Goal: Transaction & Acquisition: Book appointment/travel/reservation

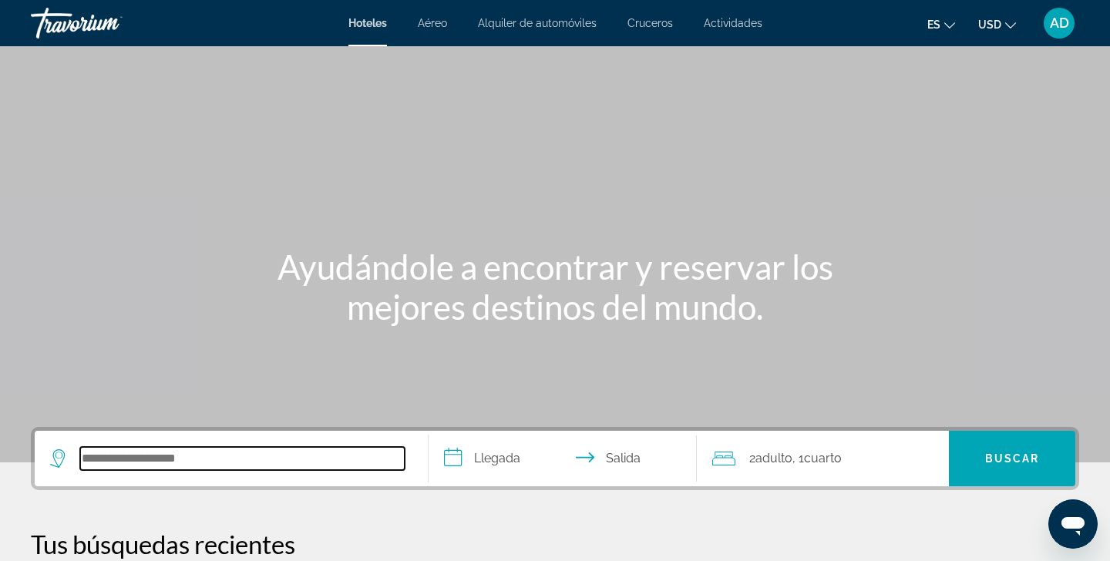
click at [140, 454] on input "Search hotel destination" at bounding box center [242, 458] width 325 height 23
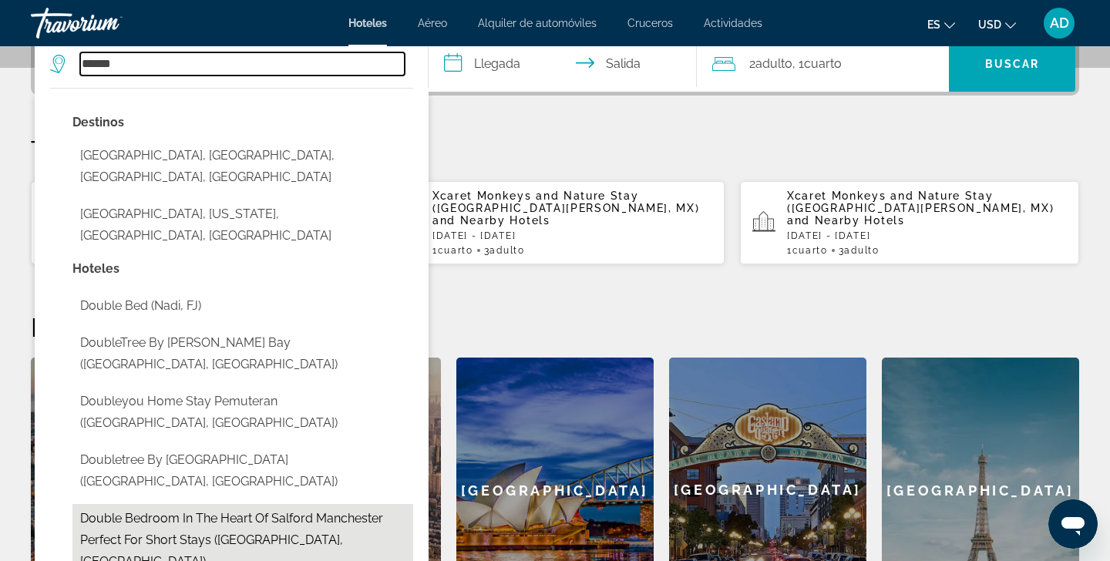
scroll to position [395, 0]
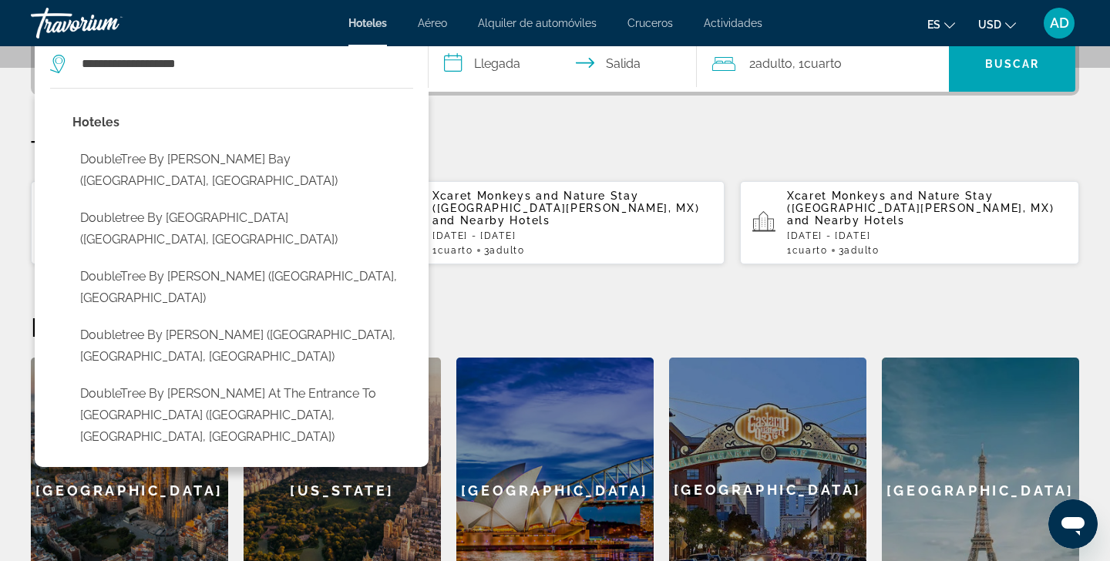
drag, startPoint x: 65, startPoint y: 183, endPoint x: 229, endPoint y: 124, distance: 174.3
click at [229, 124] on p "Hoteles" at bounding box center [242, 123] width 341 height 22
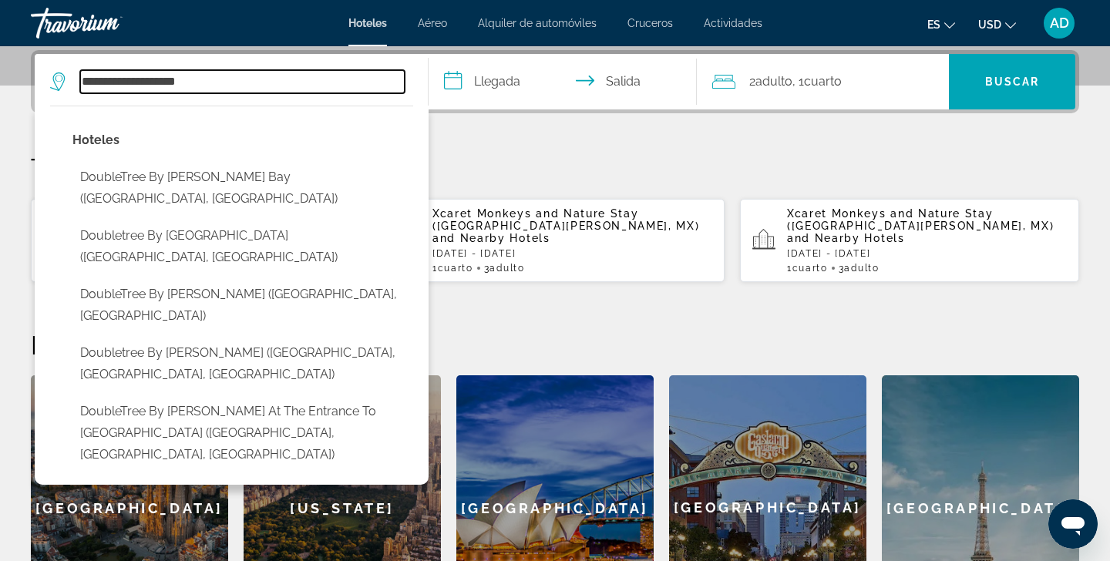
click at [218, 84] on input "**********" at bounding box center [242, 81] width 325 height 23
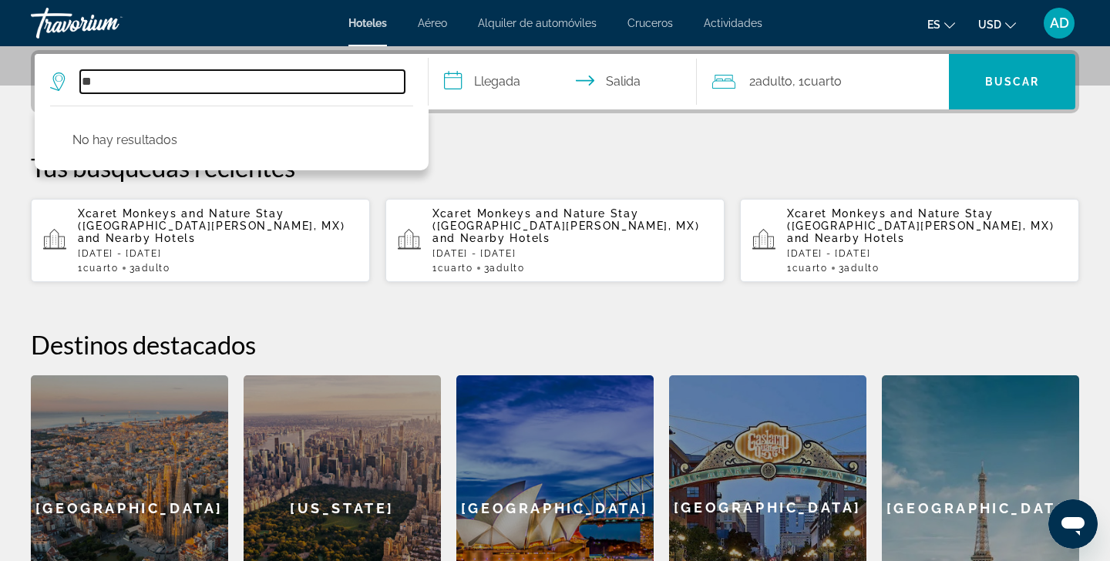
type input "*"
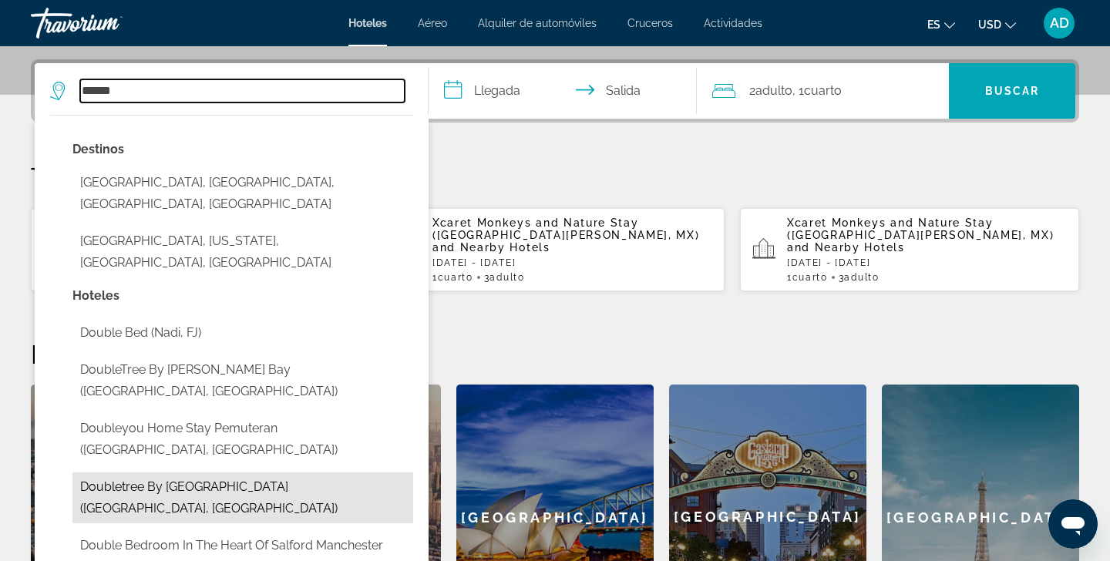
scroll to position [366, 0]
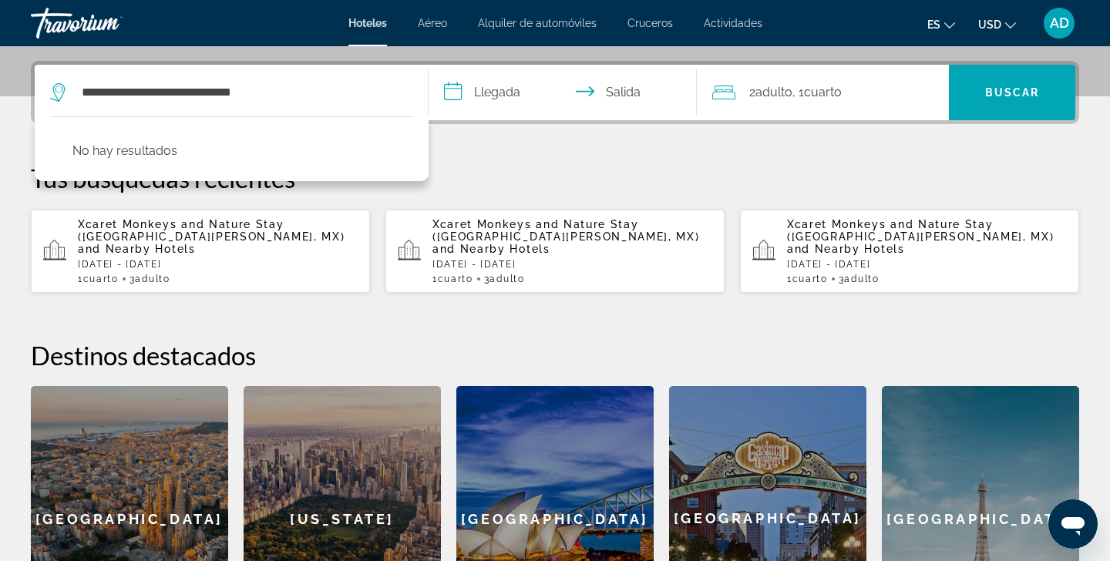
drag, startPoint x: 261, startPoint y: 120, endPoint x: 426, endPoint y: 159, distance: 169.4
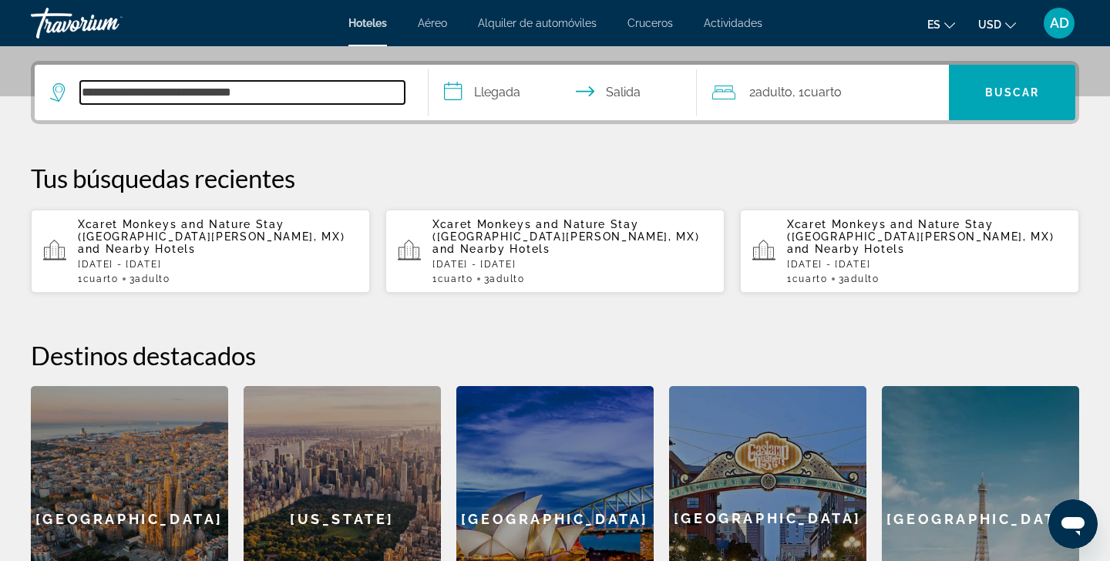
click at [278, 89] on input "**********" at bounding box center [242, 92] width 325 height 23
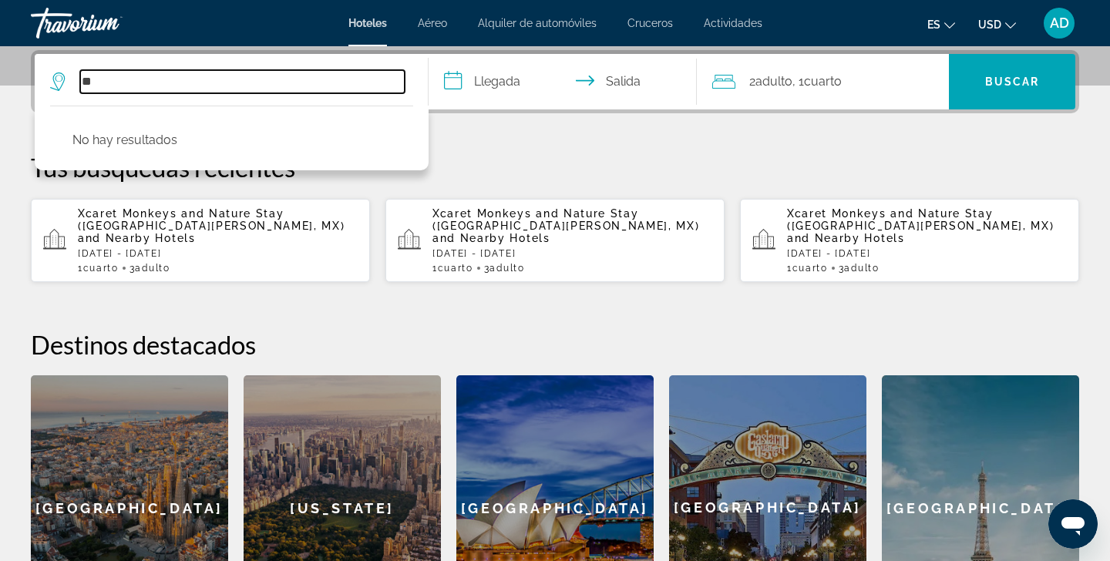
type input "*"
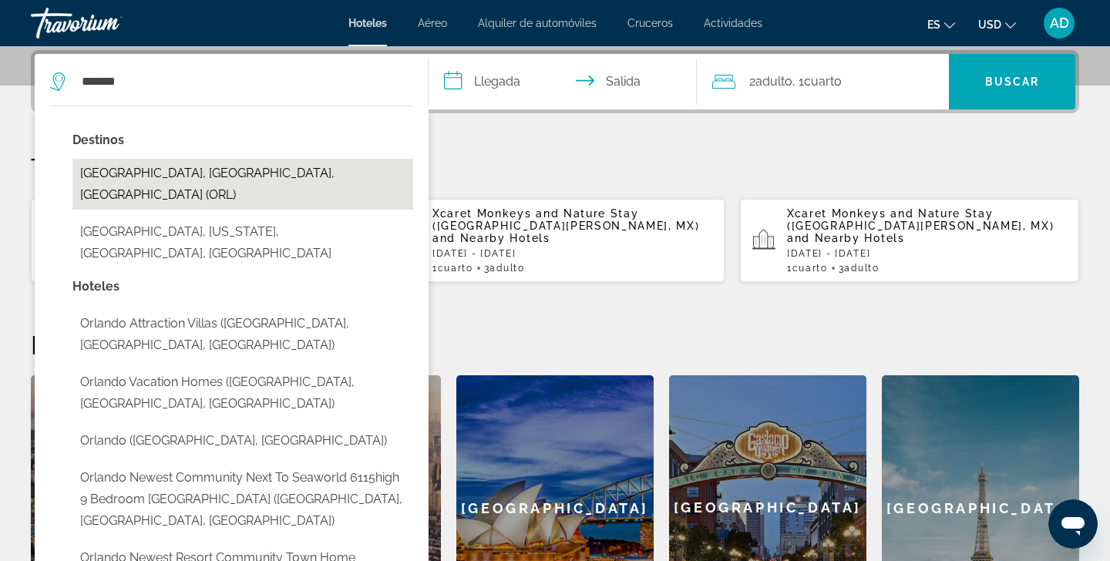
click at [197, 176] on button "[GEOGRAPHIC_DATA], [GEOGRAPHIC_DATA], [GEOGRAPHIC_DATA] (ORL)" at bounding box center [242, 184] width 341 height 51
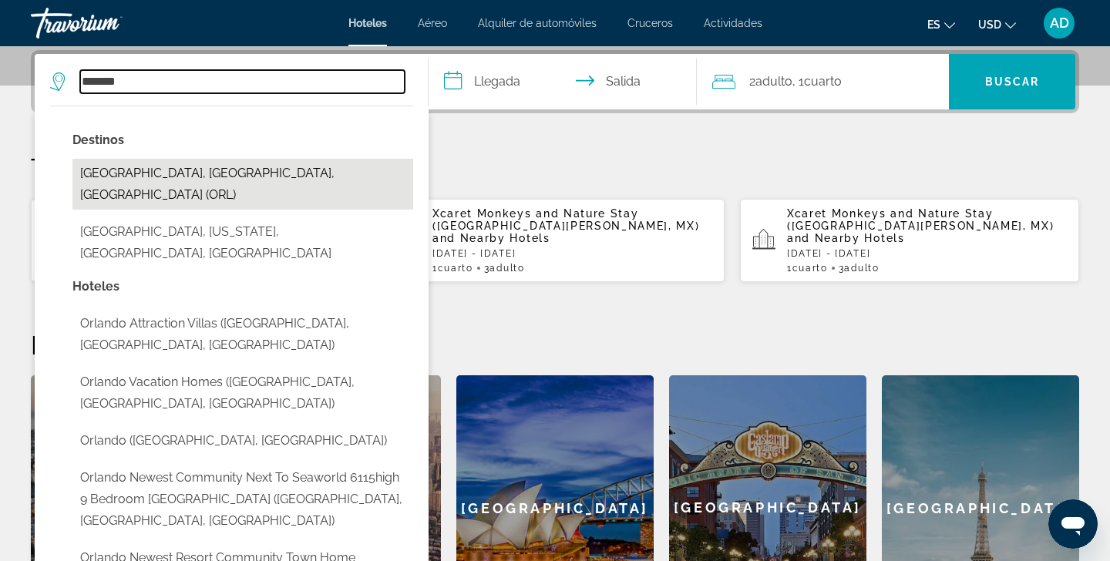
type input "**********"
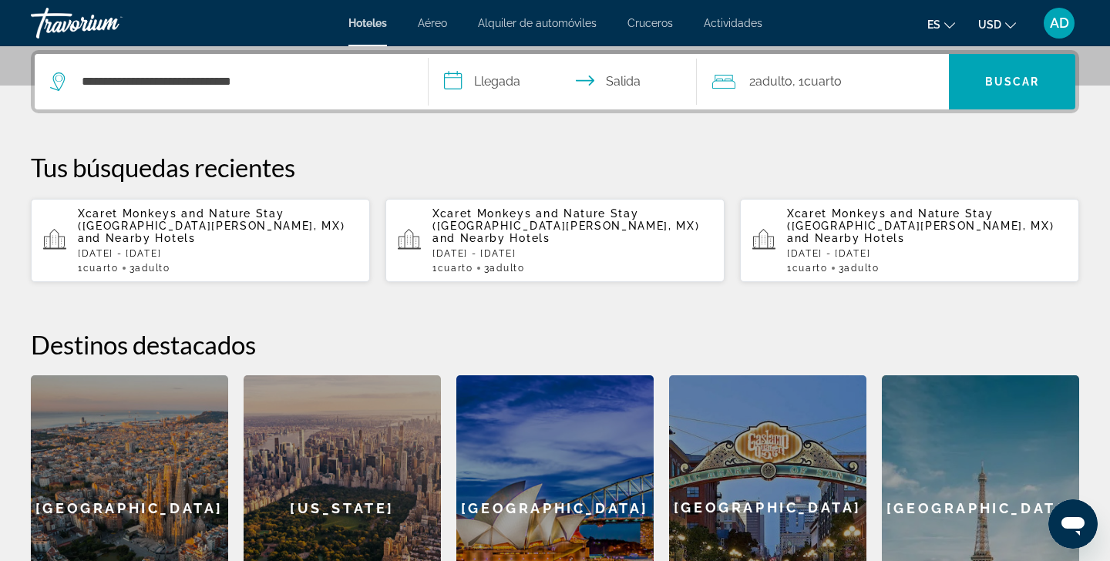
click at [448, 82] on input "**********" at bounding box center [566, 84] width 274 height 60
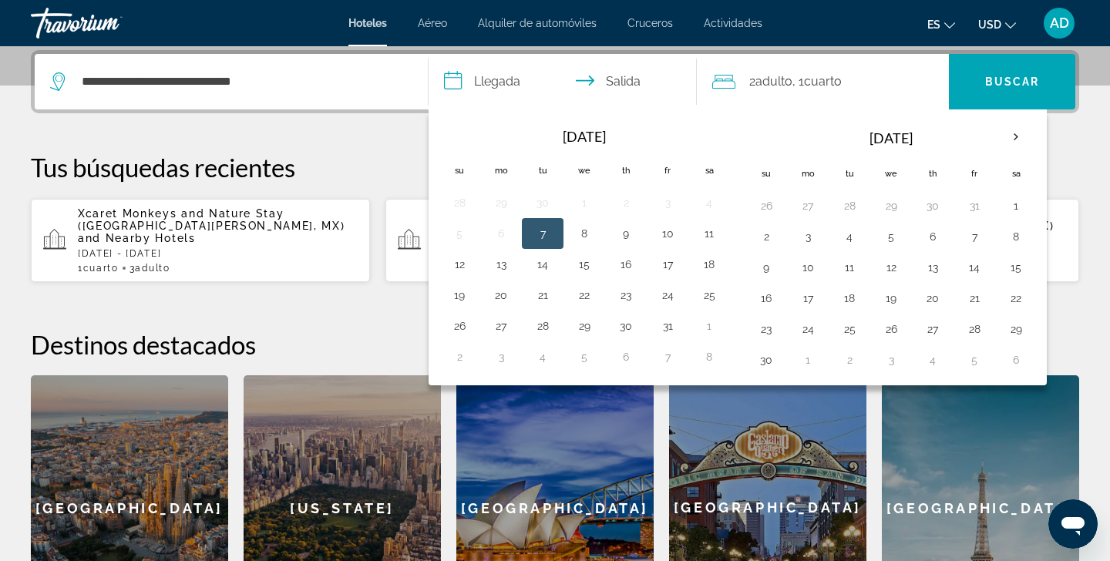
click at [455, 82] on input "**********" at bounding box center [566, 84] width 274 height 60
click at [455, 84] on input "**********" at bounding box center [566, 84] width 274 height 60
click at [670, 329] on button "31" at bounding box center [667, 326] width 25 height 22
click at [761, 238] on button "2" at bounding box center [766, 237] width 25 height 22
type input "**********"
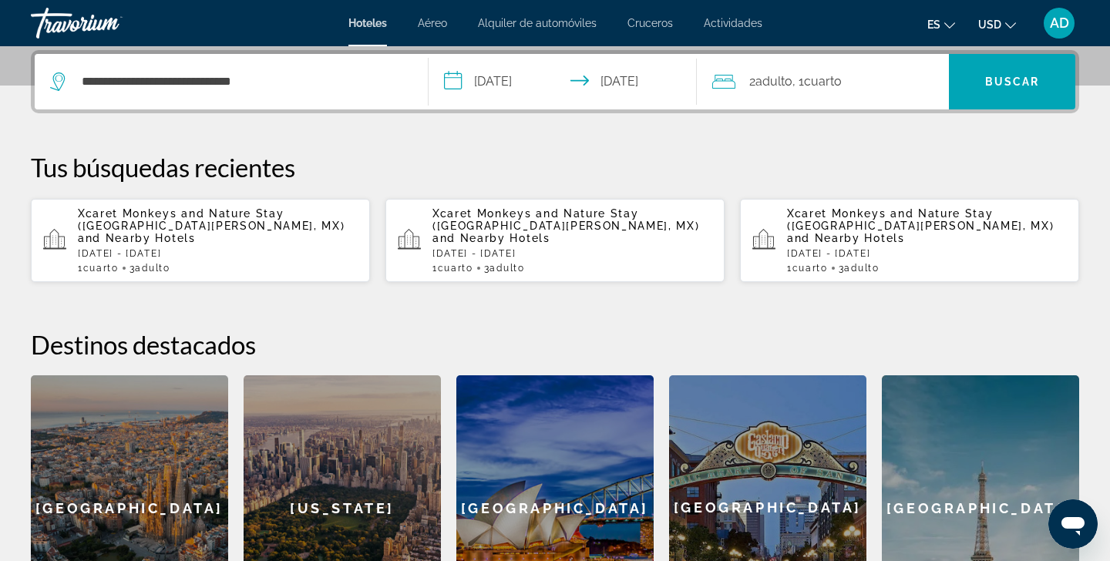
click at [914, 76] on div "2 Adulto Adulto , 1 Cuarto habitaciones" at bounding box center [830, 82] width 237 height 22
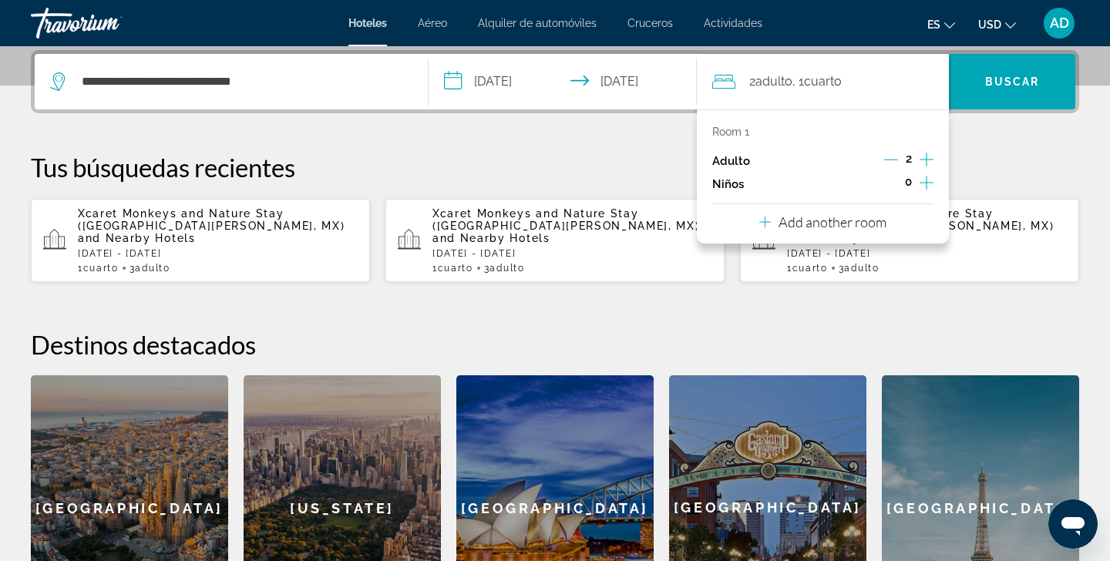
click at [925, 158] on icon "Increment adults" at bounding box center [927, 159] width 14 height 19
click at [852, 231] on p "Add another room" at bounding box center [833, 222] width 108 height 17
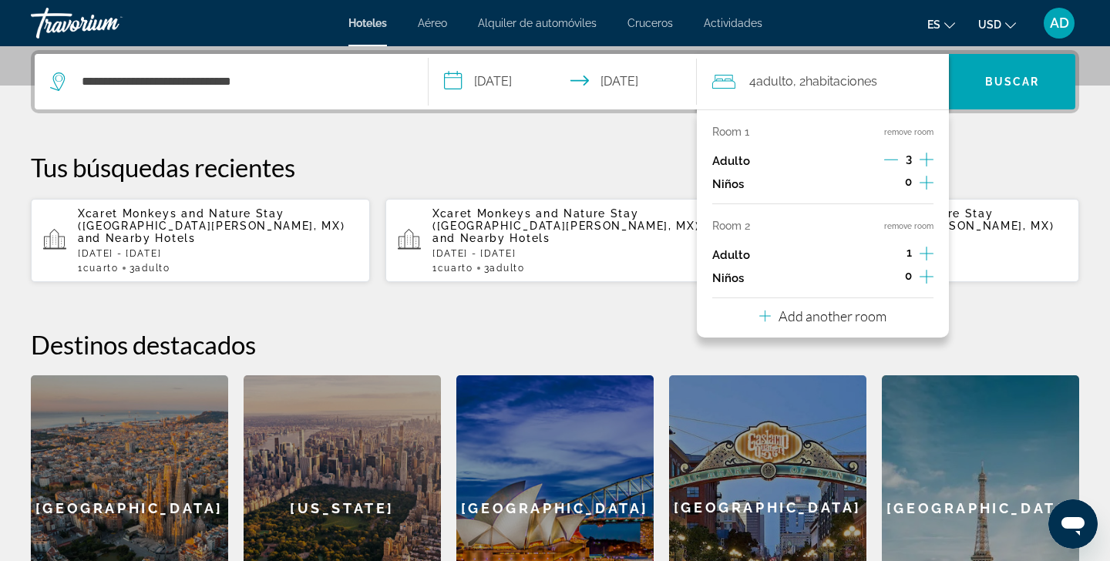
click at [927, 257] on icon "Increment adults" at bounding box center [927, 253] width 14 height 19
click at [926, 283] on icon "Increment children" at bounding box center [927, 277] width 14 height 19
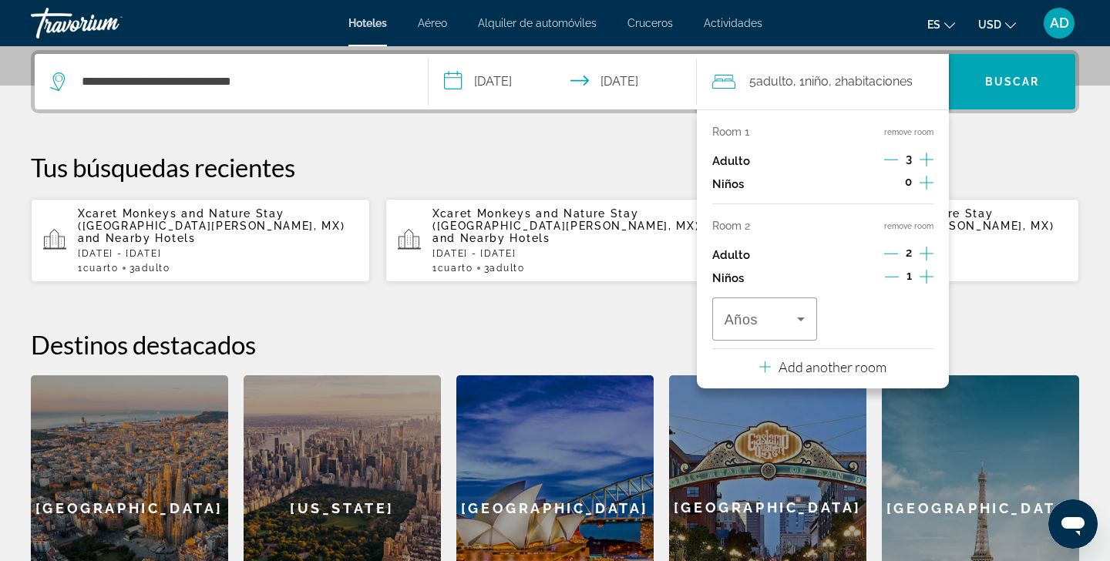
click at [926, 283] on icon "Increment children" at bounding box center [927, 277] width 14 height 19
click at [802, 321] on icon "Travelers: 5 adults, 2 children" at bounding box center [801, 320] width 8 height 4
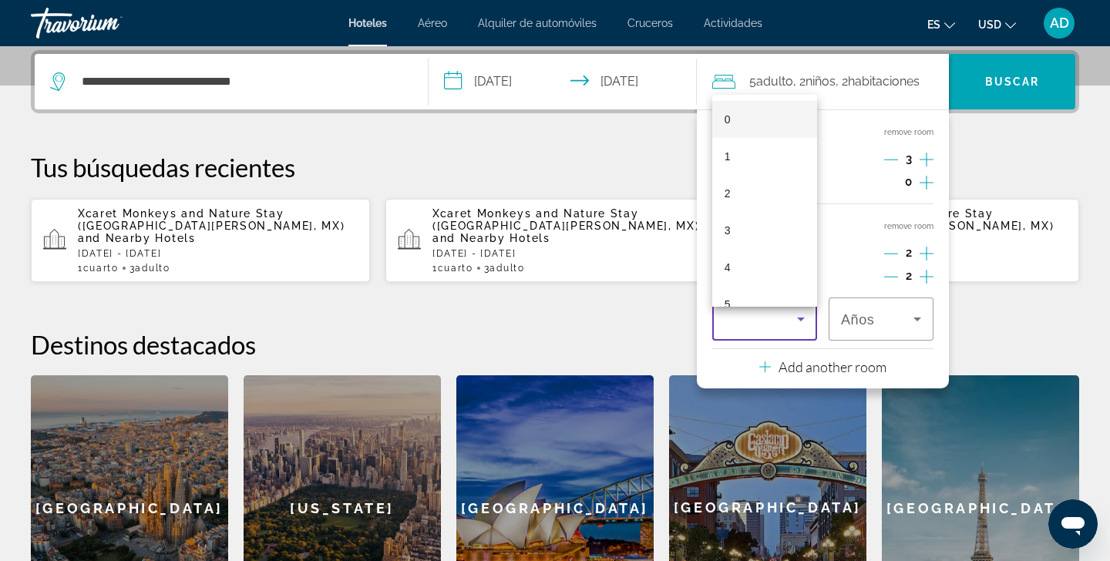
click at [763, 117] on mat-option "0" at bounding box center [764, 119] width 105 height 37
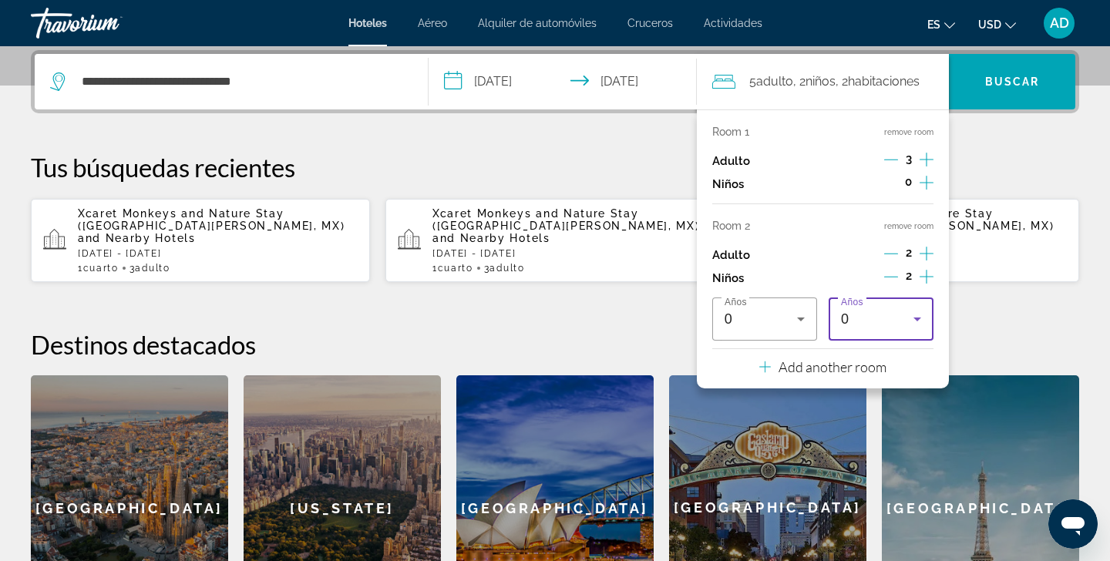
click at [922, 327] on icon "Travelers: 5 adults, 2 children" at bounding box center [917, 319] width 19 height 19
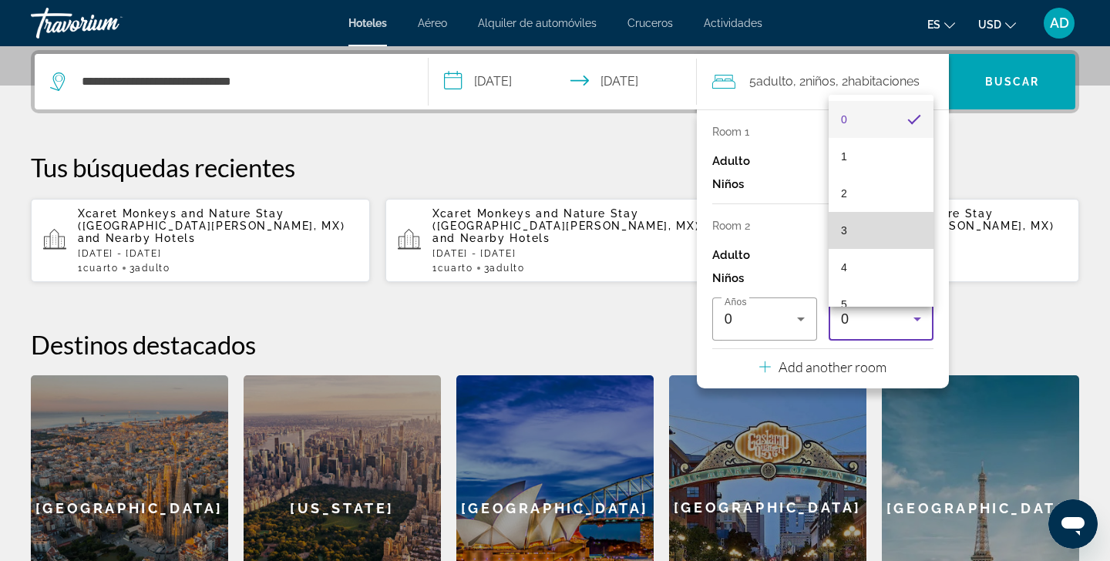
click at [872, 237] on mat-option "3" at bounding box center [881, 230] width 105 height 37
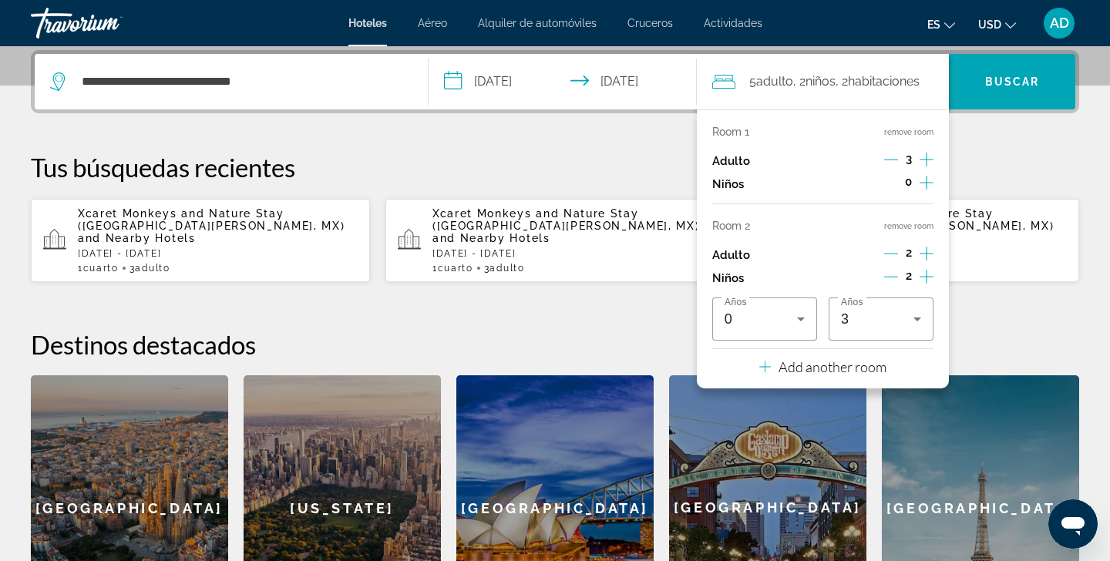
click at [989, 127] on div "**********" at bounding box center [555, 345] width 1110 height 591
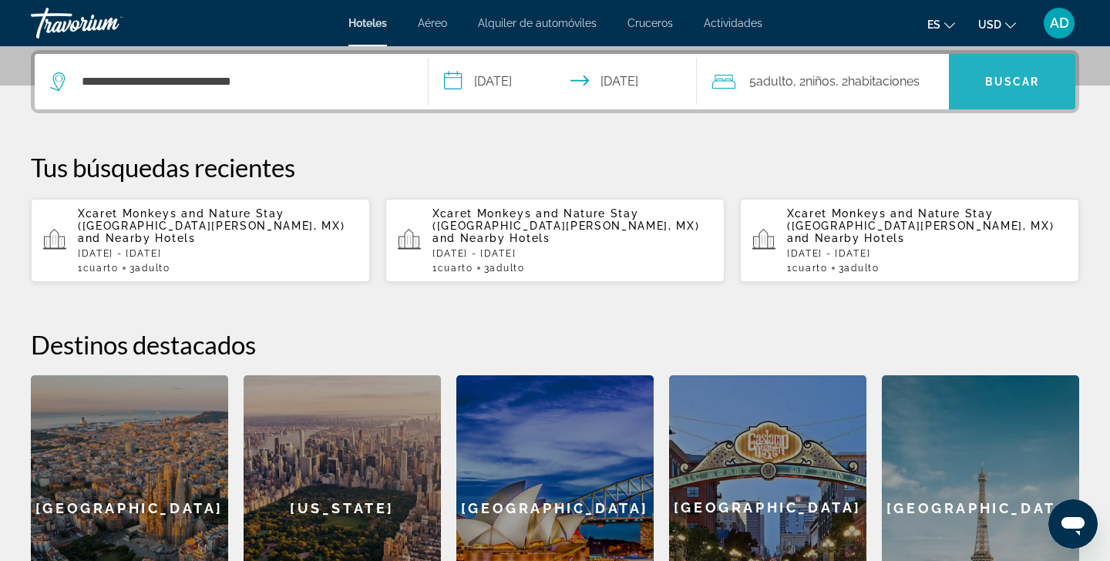
click at [1010, 79] on span "Buscar" at bounding box center [1012, 82] width 55 height 12
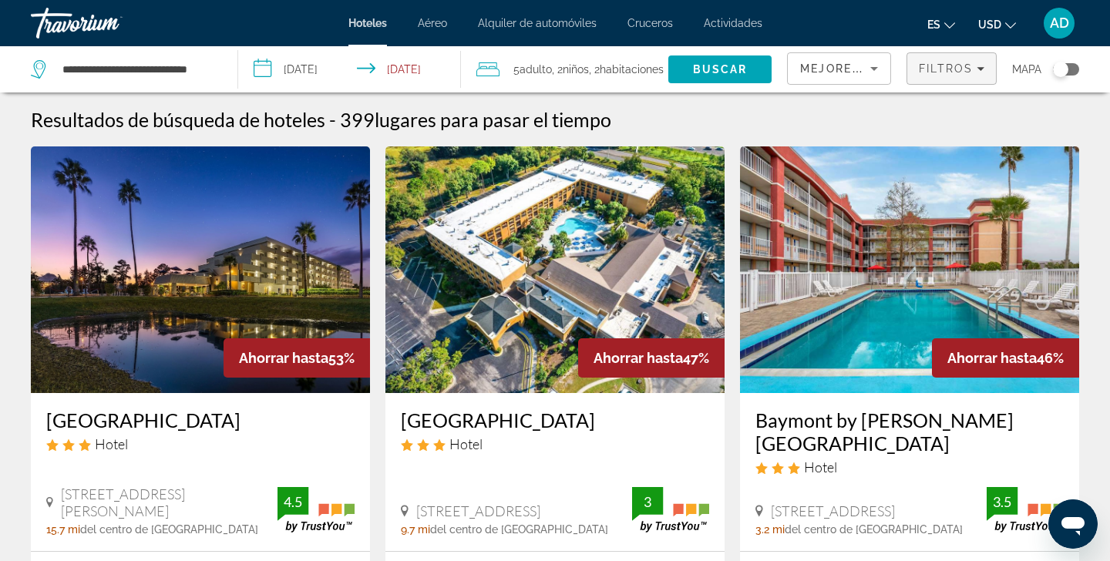
click at [974, 71] on div "Filtros" at bounding box center [952, 68] width 66 height 12
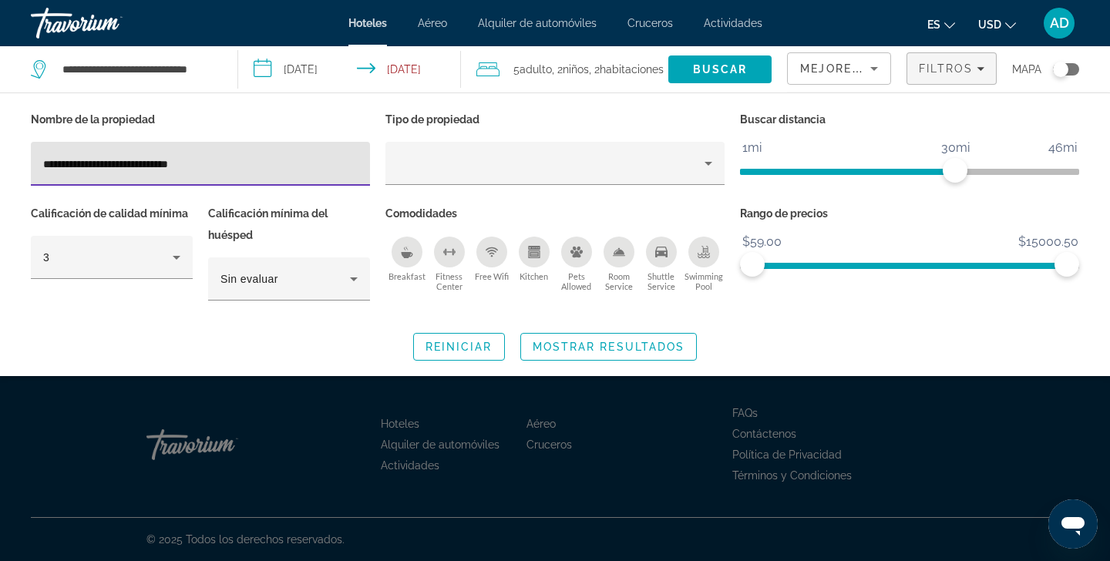
type input "**********"
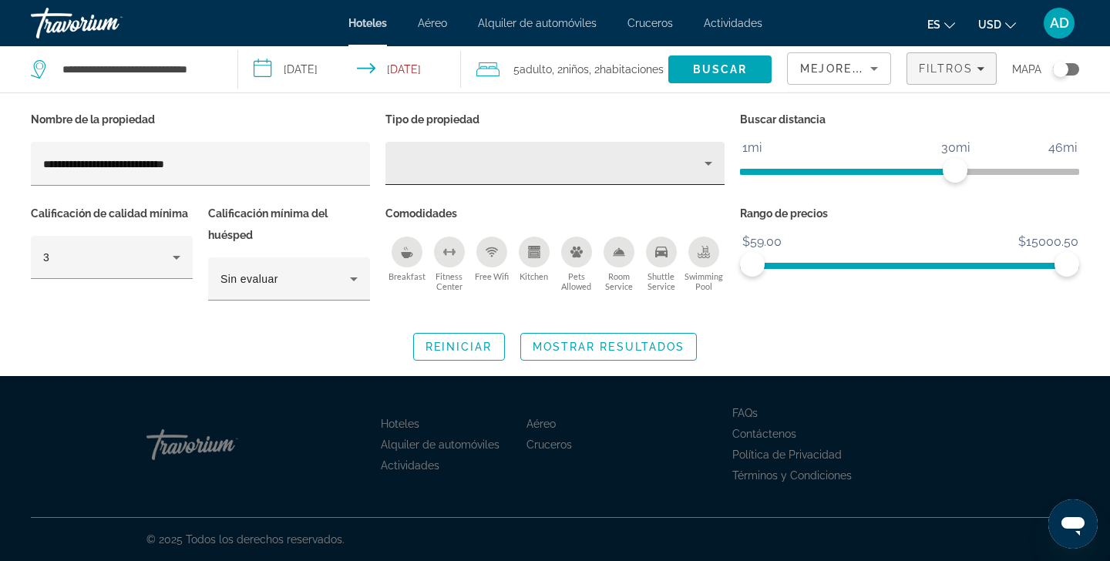
drag, startPoint x: 101, startPoint y: 158, endPoint x: 433, endPoint y: 173, distance: 332.6
click at [433, 173] on div "Hotel Filters" at bounding box center [555, 163] width 315 height 43
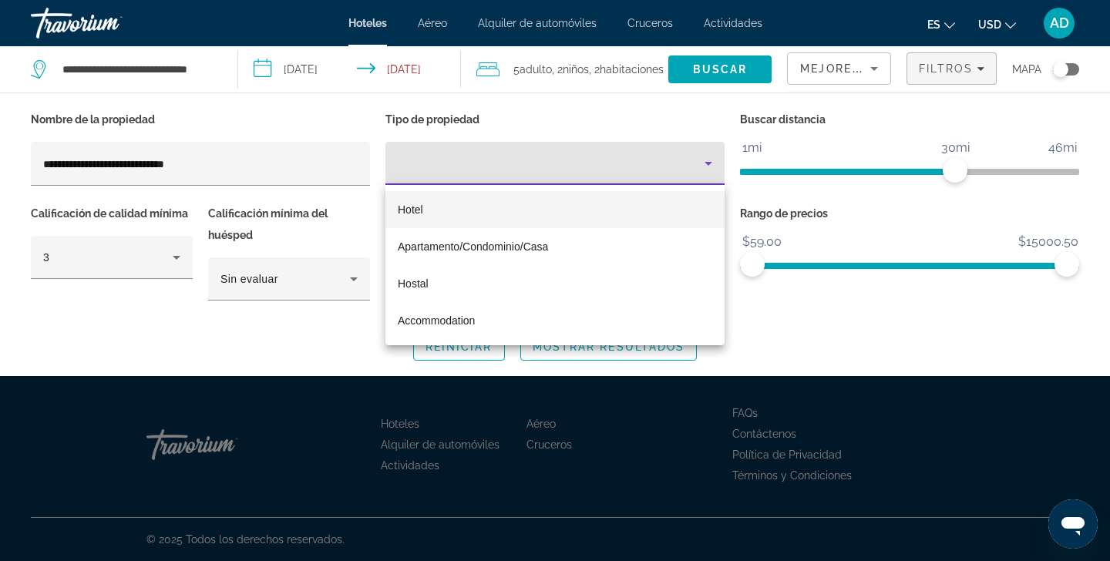
click at [432, 209] on mat-option "Hotel" at bounding box center [554, 209] width 339 height 37
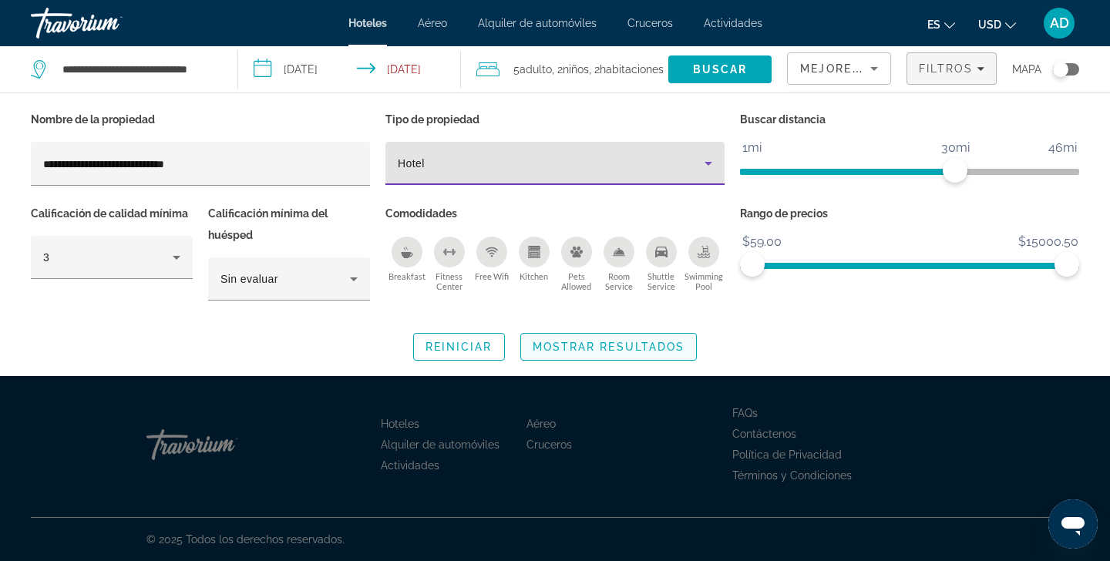
click at [619, 352] on span "Mostrar resultados" at bounding box center [609, 347] width 153 height 12
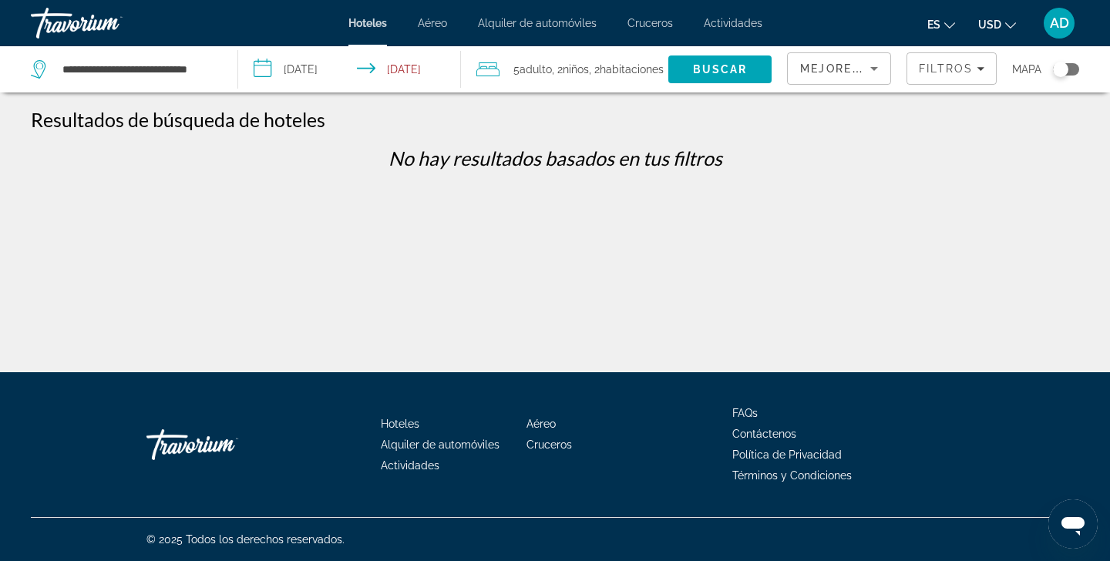
click at [218, 66] on div "**********" at bounding box center [126, 69] width 191 height 46
click at [224, 66] on app-destination-search "**********" at bounding box center [119, 69] width 238 height 46
click at [200, 69] on input "**********" at bounding box center [137, 69] width 153 height 23
type input "**********"
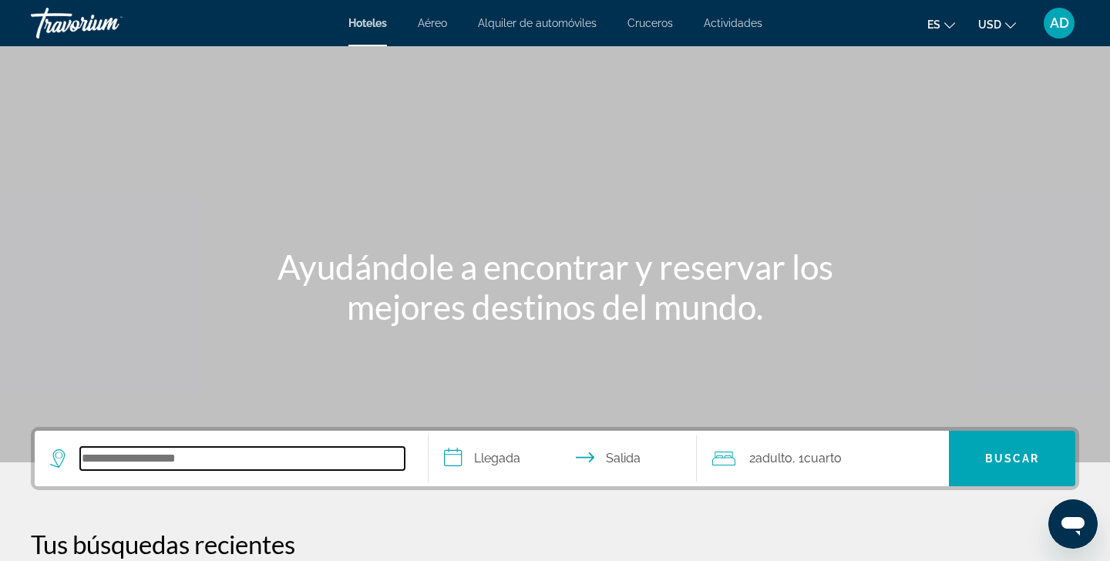
click at [168, 456] on input "Search hotel destination" at bounding box center [242, 458] width 325 height 23
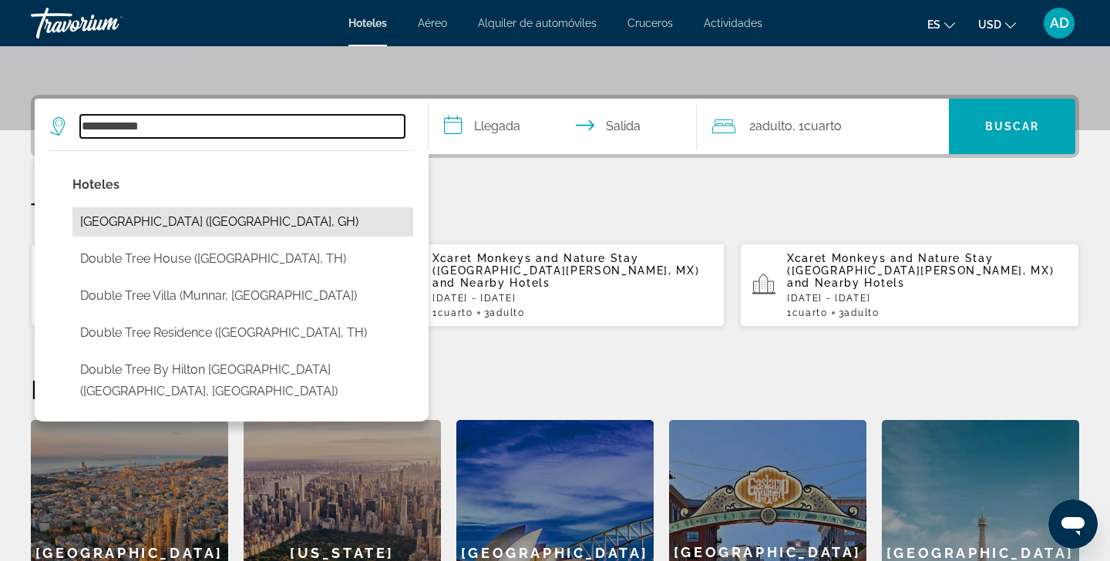
scroll to position [317, 0]
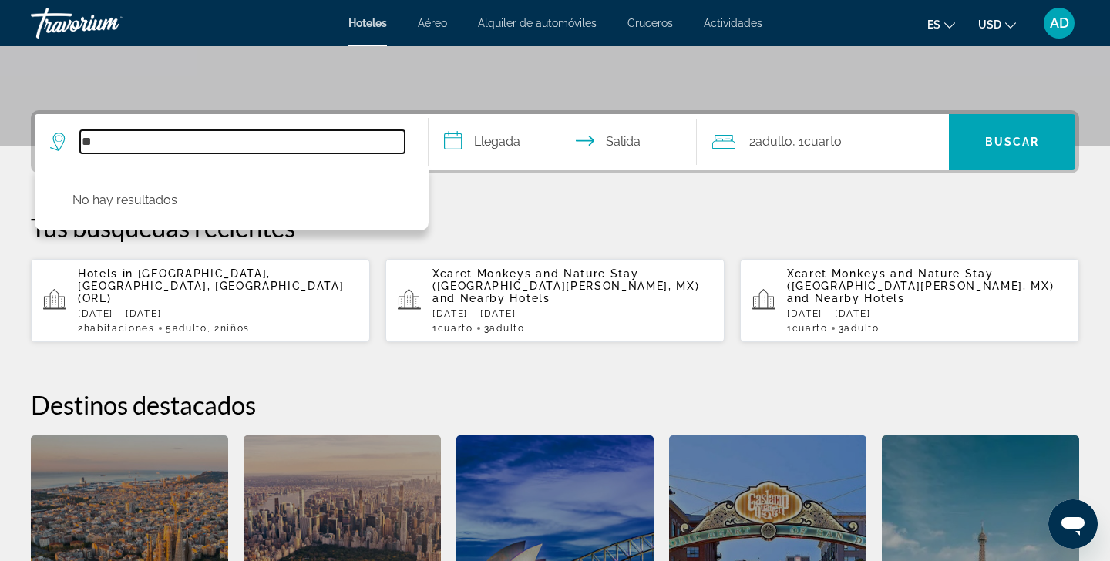
type input "*"
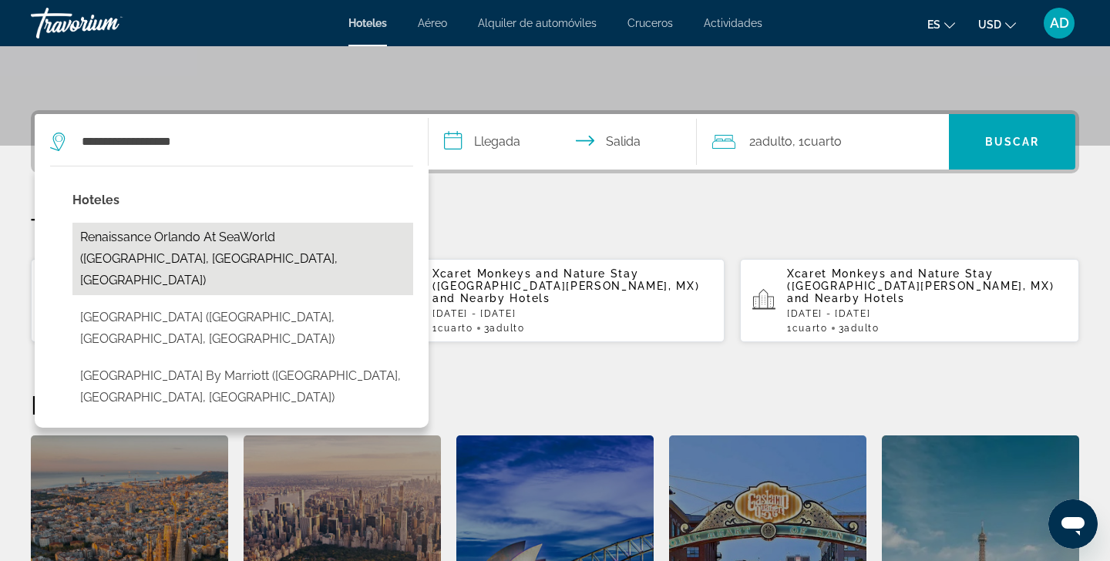
click at [271, 238] on button "Renaissance Orlando at SeaWorld ([GEOGRAPHIC_DATA], [GEOGRAPHIC_DATA], [GEOGRAP…" at bounding box center [242, 259] width 341 height 72
type input "**********"
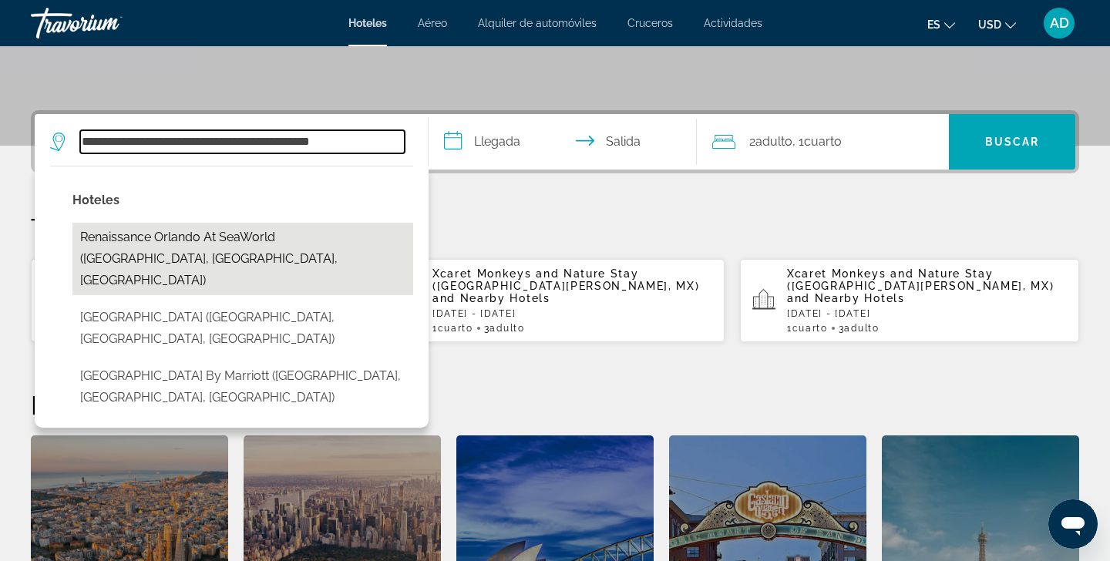
scroll to position [377, 0]
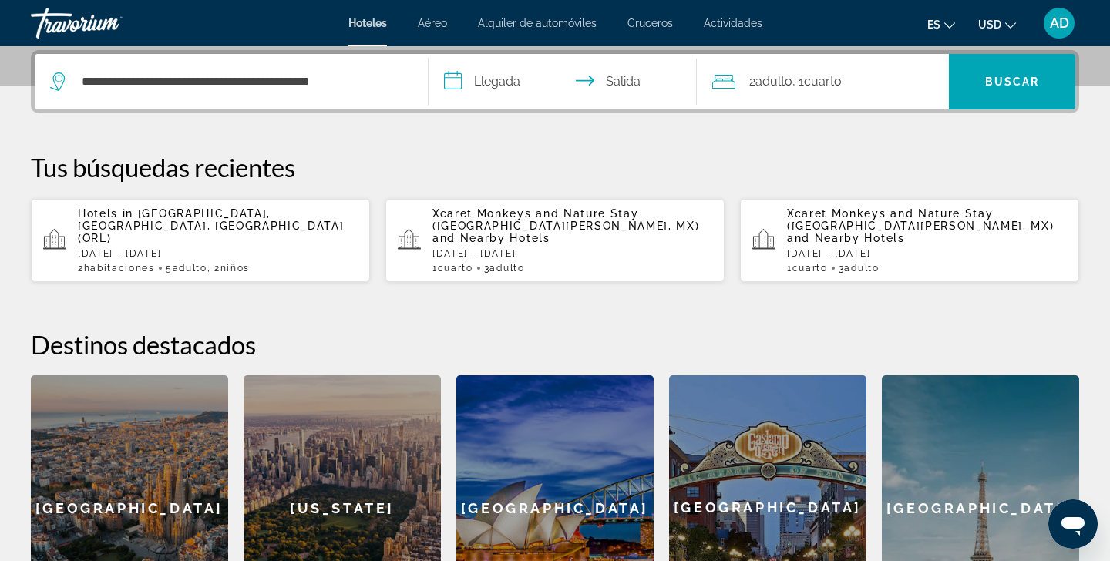
click at [456, 83] on input "**********" at bounding box center [566, 84] width 274 height 60
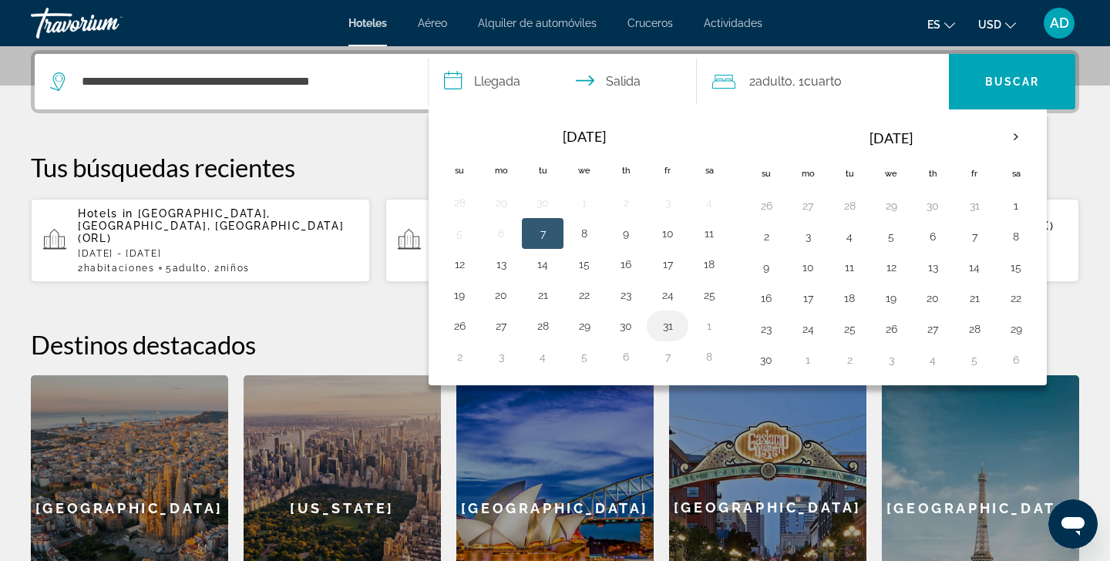
click at [671, 330] on button "31" at bounding box center [667, 326] width 25 height 22
click at [767, 237] on button "2" at bounding box center [766, 237] width 25 height 22
type input "**********"
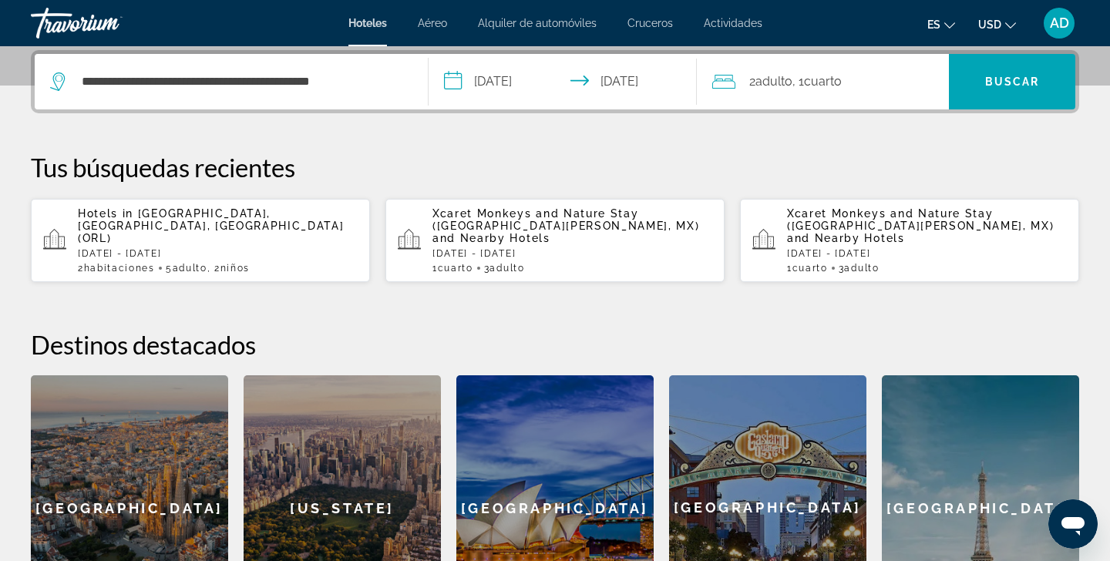
click at [891, 81] on div "2 Adulto Adulto , 1 Cuarto habitaciones" at bounding box center [830, 82] width 237 height 22
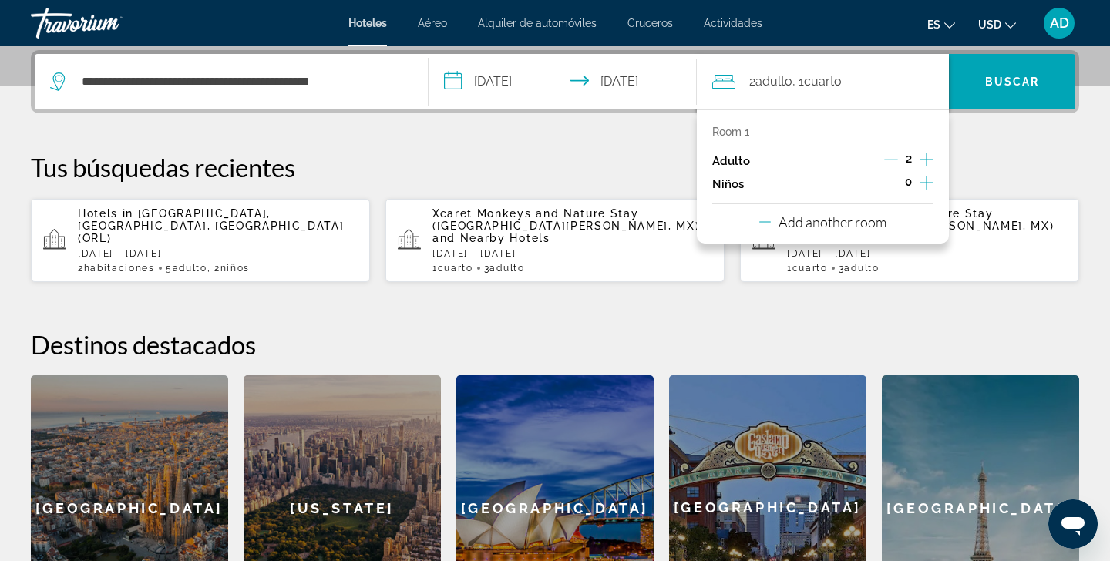
click at [926, 184] on icon "Increment children" at bounding box center [927, 182] width 14 height 19
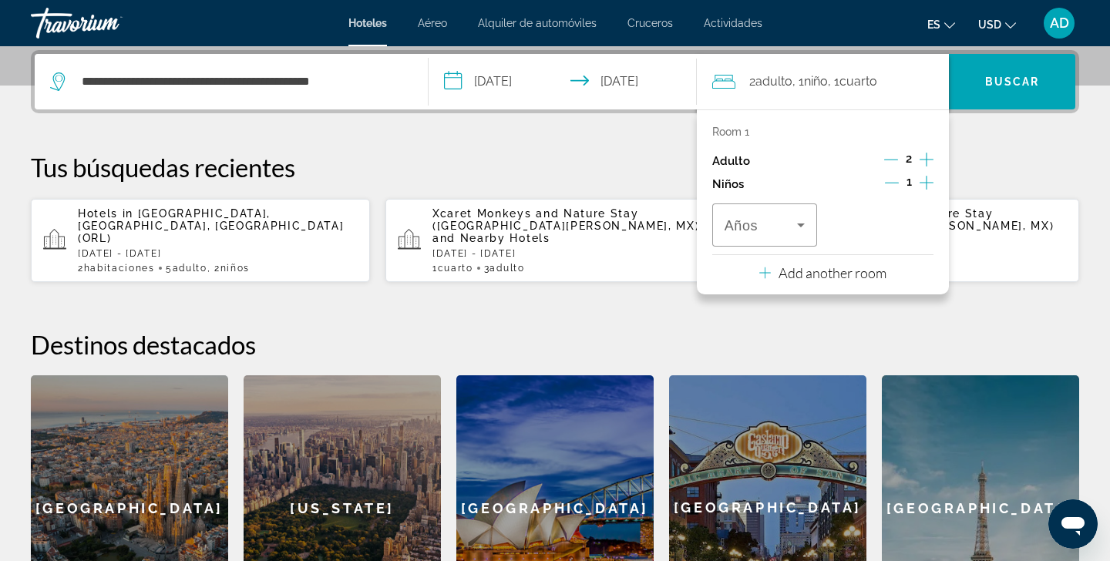
click at [927, 186] on icon "Increment children" at bounding box center [927, 183] width 14 height 14
click at [803, 227] on icon "Travelers: 2 adults, 2 children" at bounding box center [801, 226] width 8 height 4
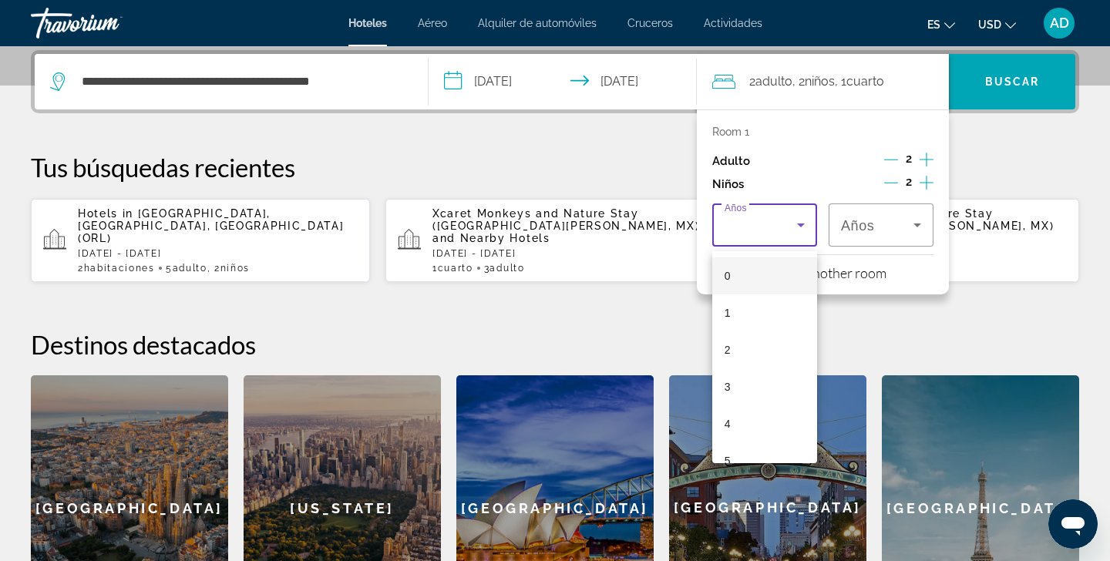
click at [756, 278] on mat-option "0" at bounding box center [764, 275] width 105 height 37
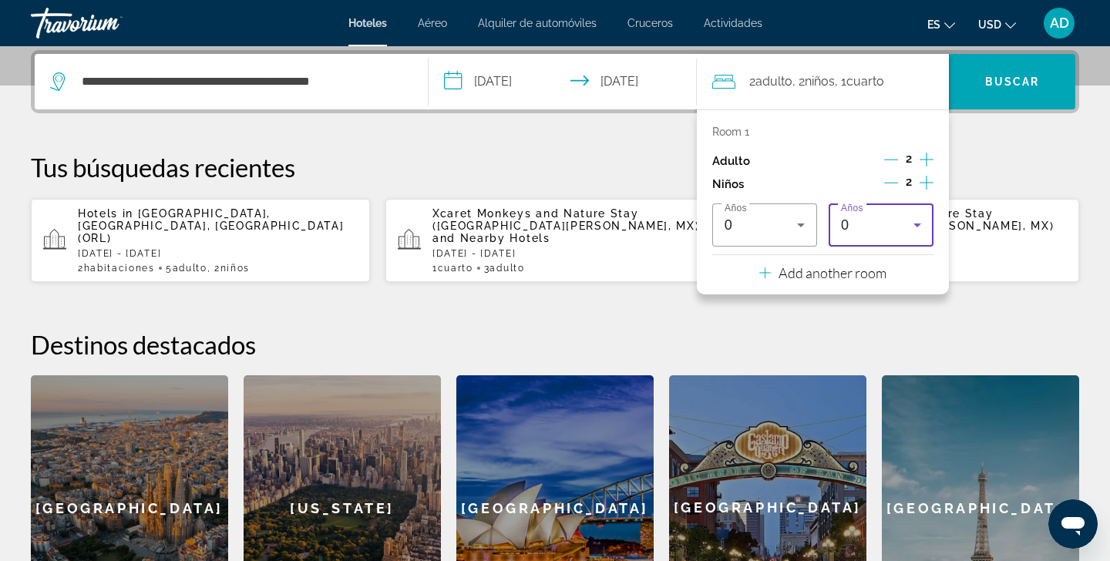
click at [917, 227] on icon "Travelers: 2 adults, 2 children" at bounding box center [918, 226] width 8 height 4
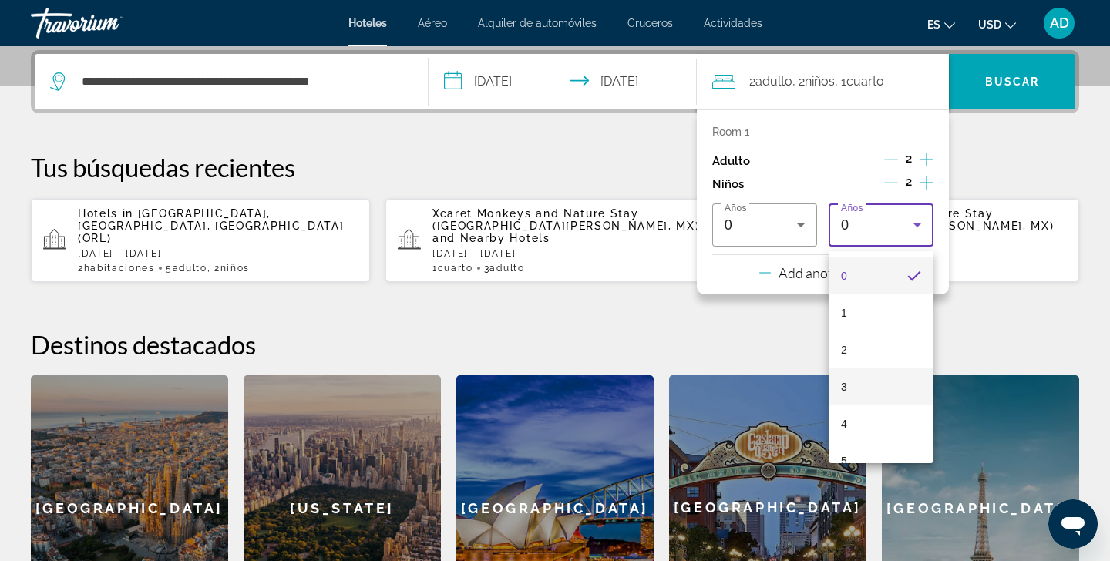
click at [850, 385] on mat-option "3" at bounding box center [881, 386] width 105 height 37
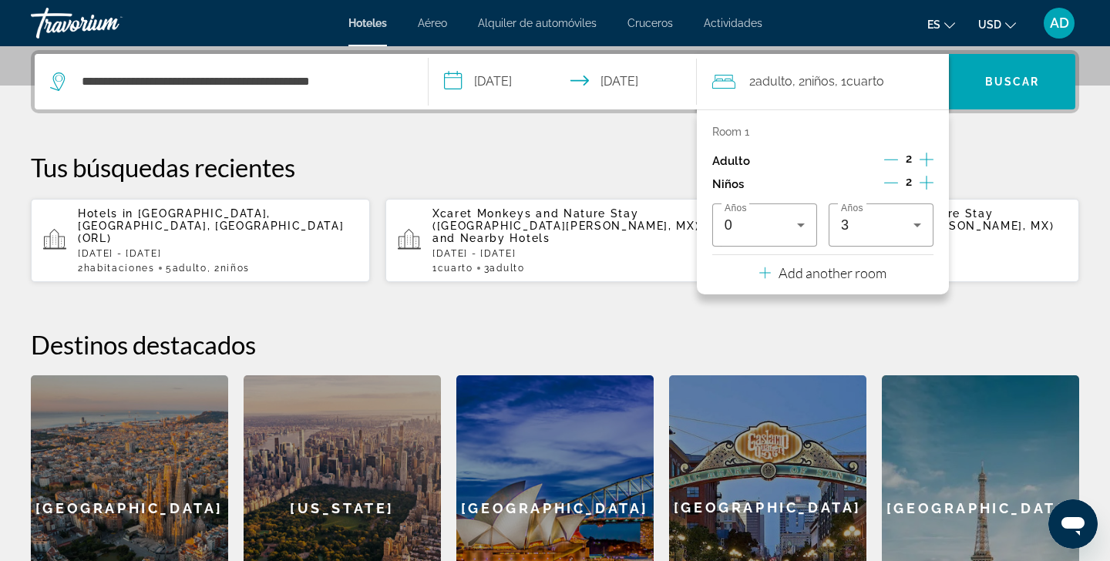
click at [848, 281] on p "Add another room" at bounding box center [833, 272] width 108 height 17
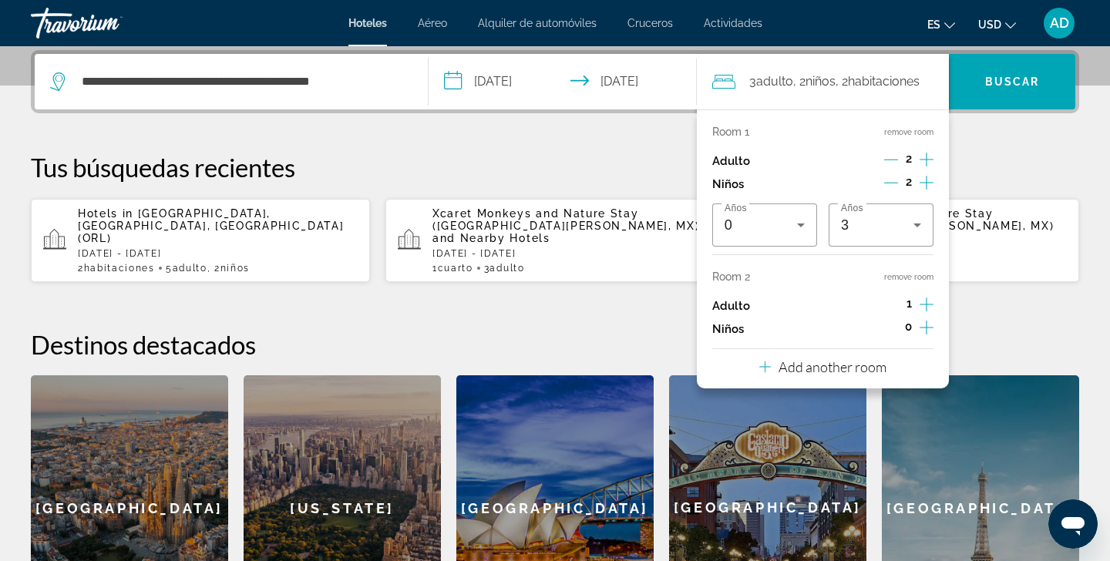
click at [924, 308] on icon "Increment adults" at bounding box center [927, 304] width 14 height 19
click at [972, 313] on div "**********" at bounding box center [555, 345] width 1110 height 591
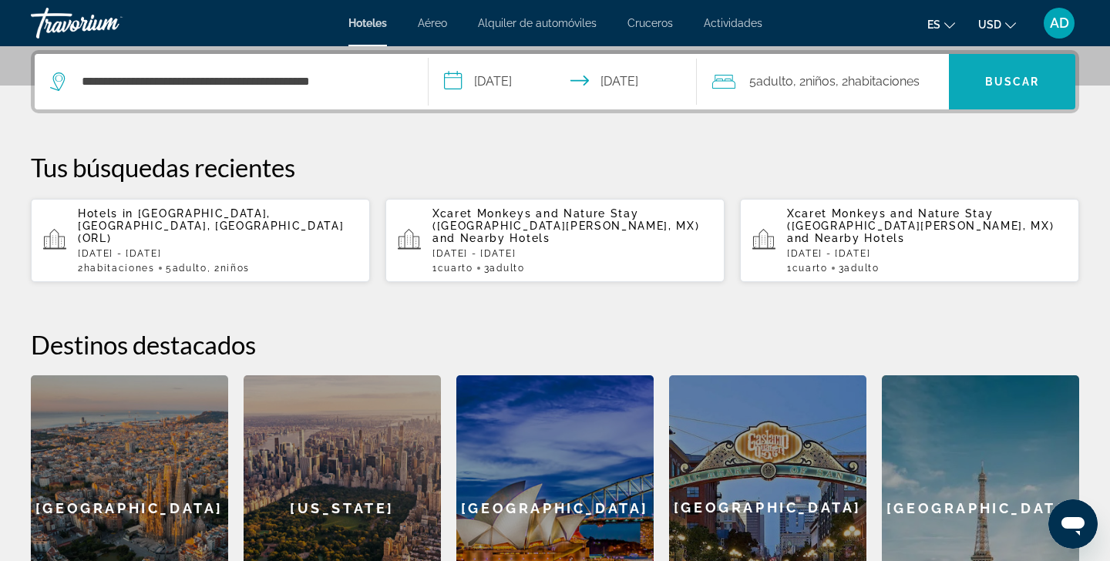
click at [1015, 77] on span "Buscar" at bounding box center [1012, 82] width 55 height 12
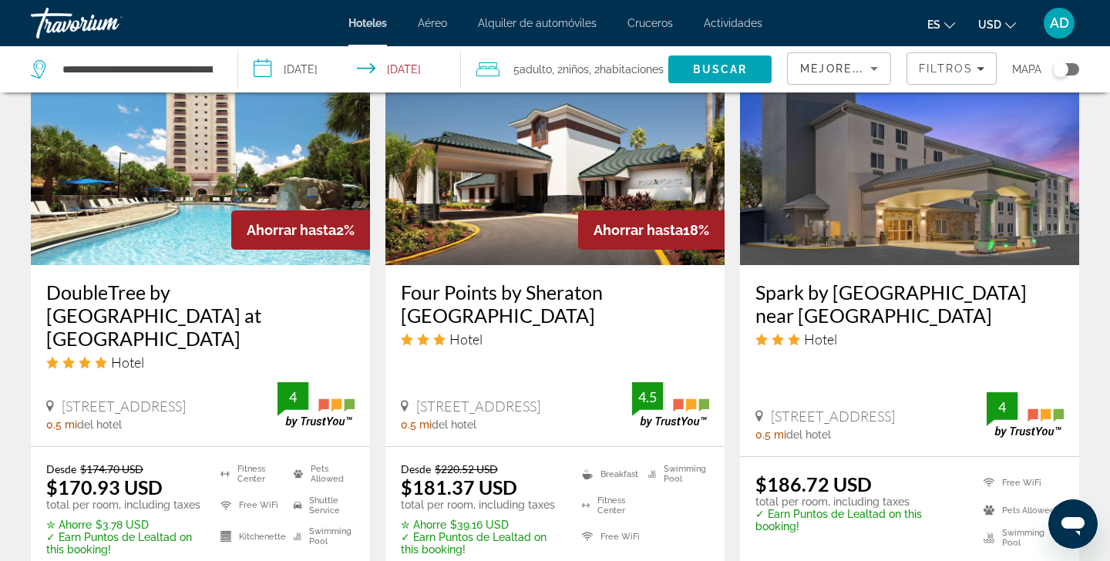
scroll to position [1371, 0]
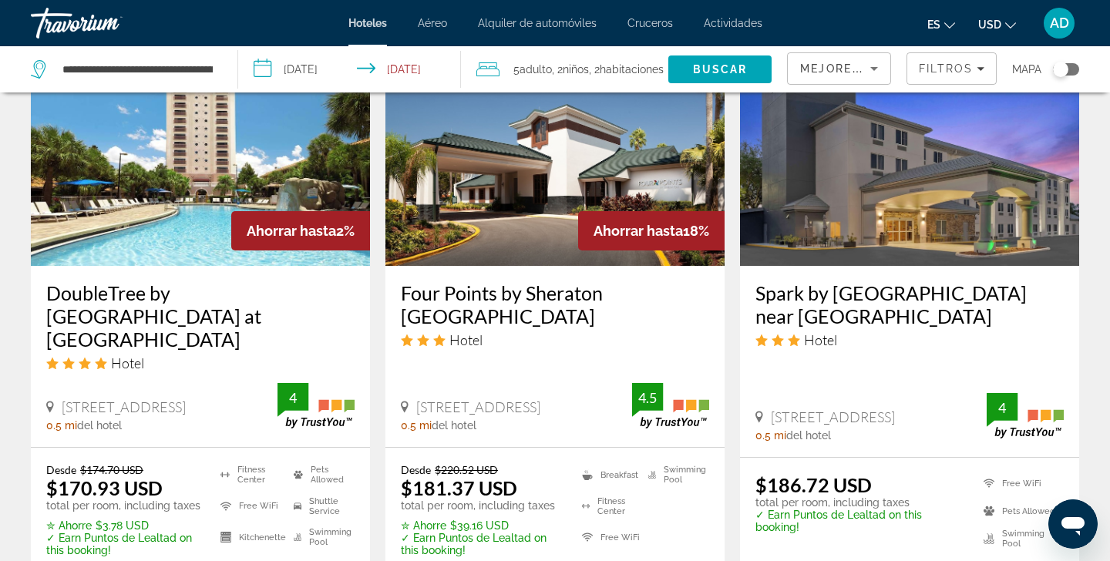
click at [178, 252] on img "Main content" at bounding box center [200, 142] width 339 height 247
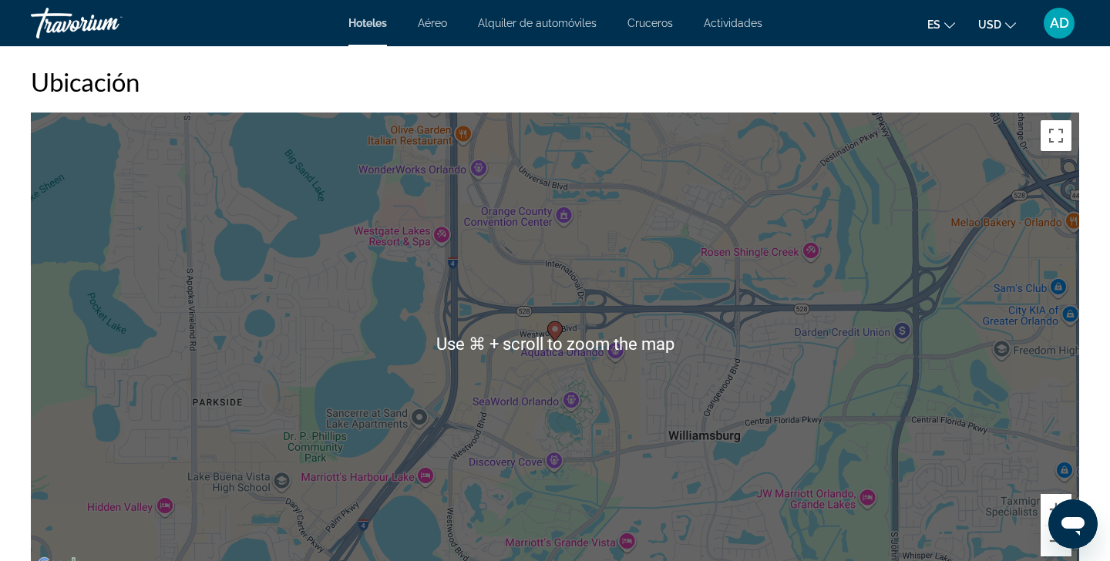
scroll to position [1438, 0]
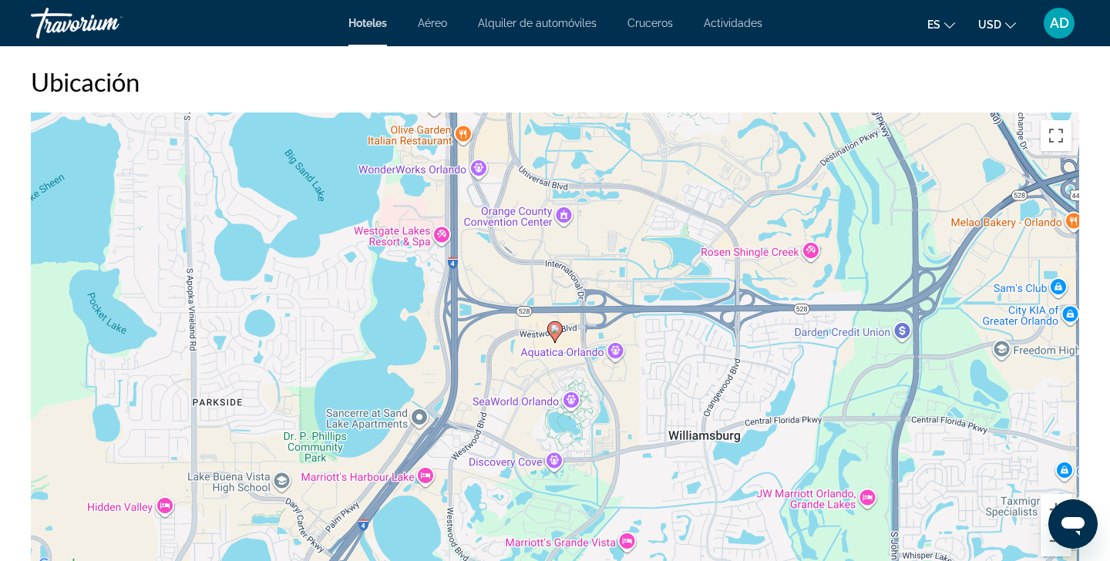
click at [555, 335] on icon "Main content" at bounding box center [555, 332] width 14 height 20
click at [555, 331] on image "Main content" at bounding box center [554, 329] width 9 height 9
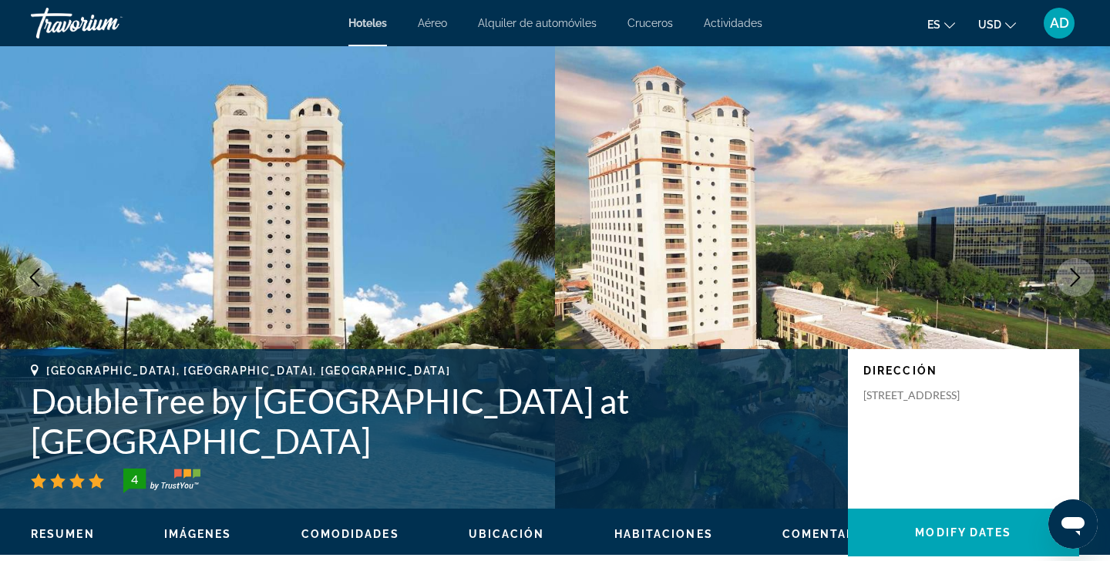
scroll to position [0, 0]
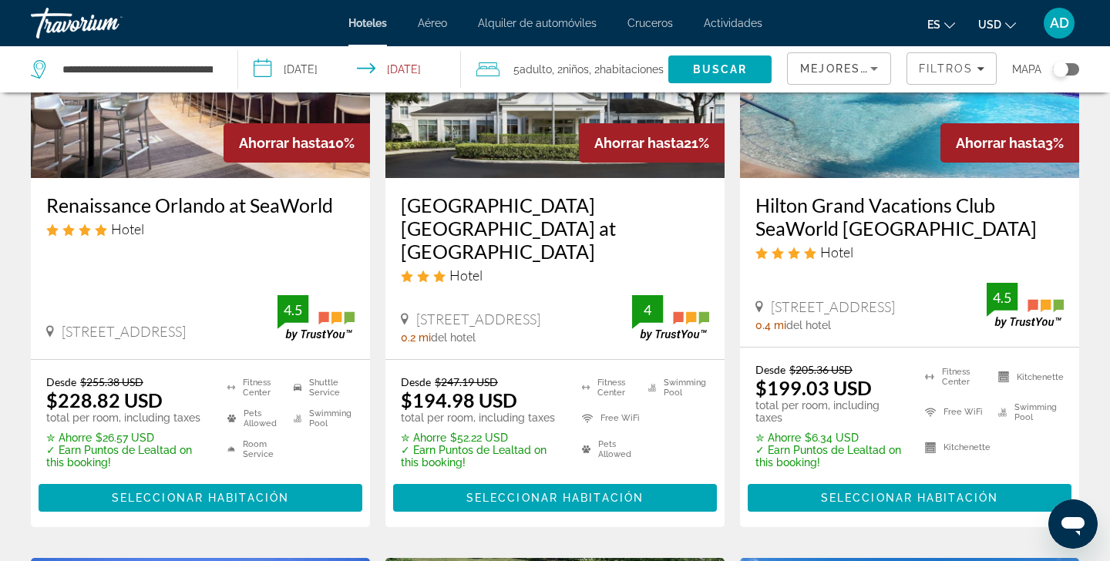
scroll to position [229, 0]
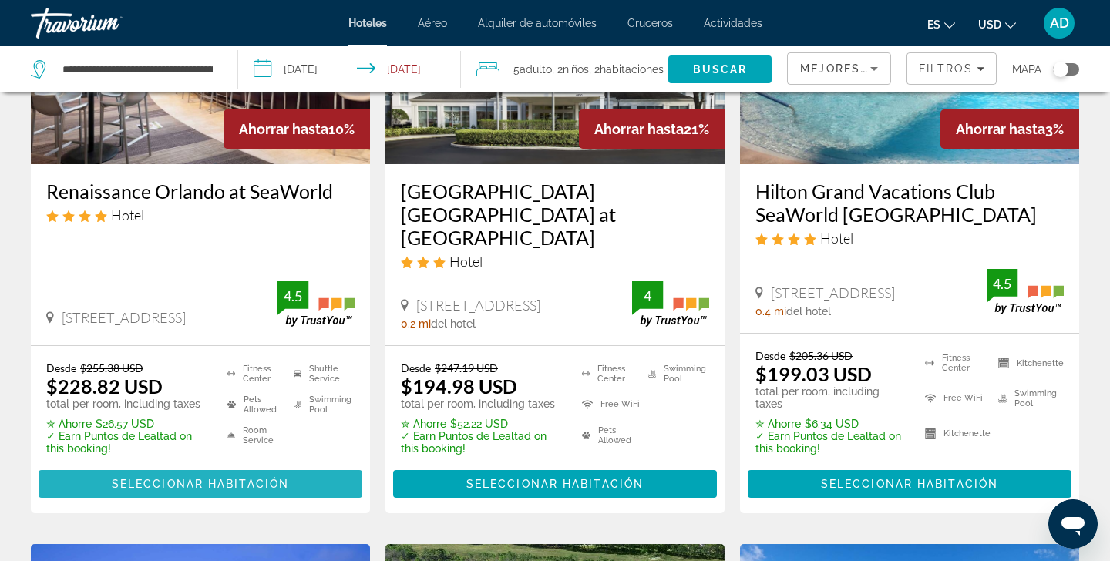
click at [202, 478] on span "Seleccionar habitación" at bounding box center [200, 484] width 177 height 12
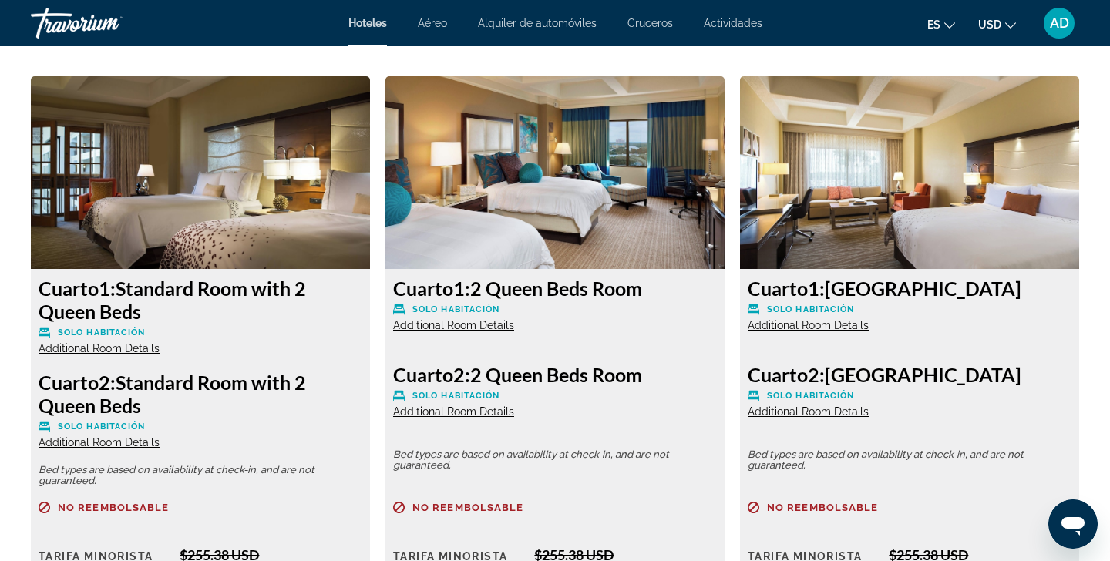
scroll to position [2110, 0]
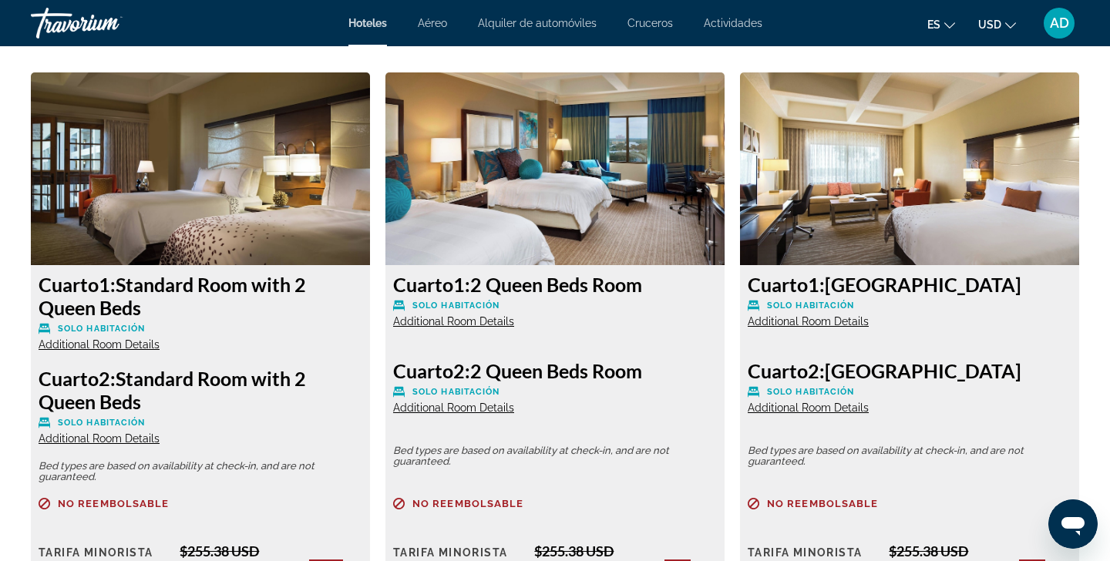
click at [101, 342] on span "Additional Room Details" at bounding box center [99, 344] width 121 height 12
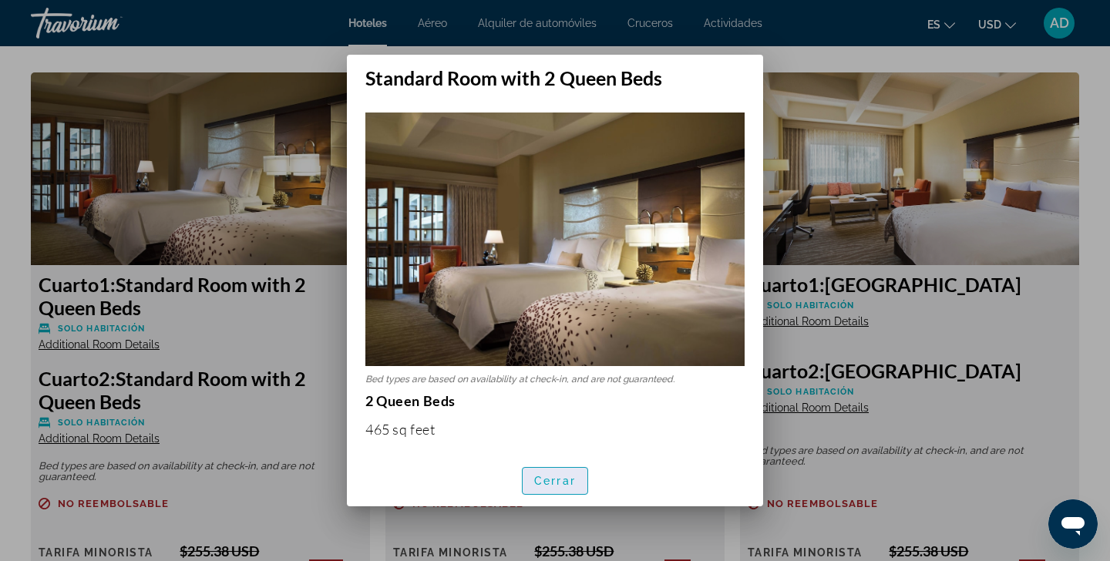
click at [566, 491] on span "button" at bounding box center [555, 481] width 65 height 37
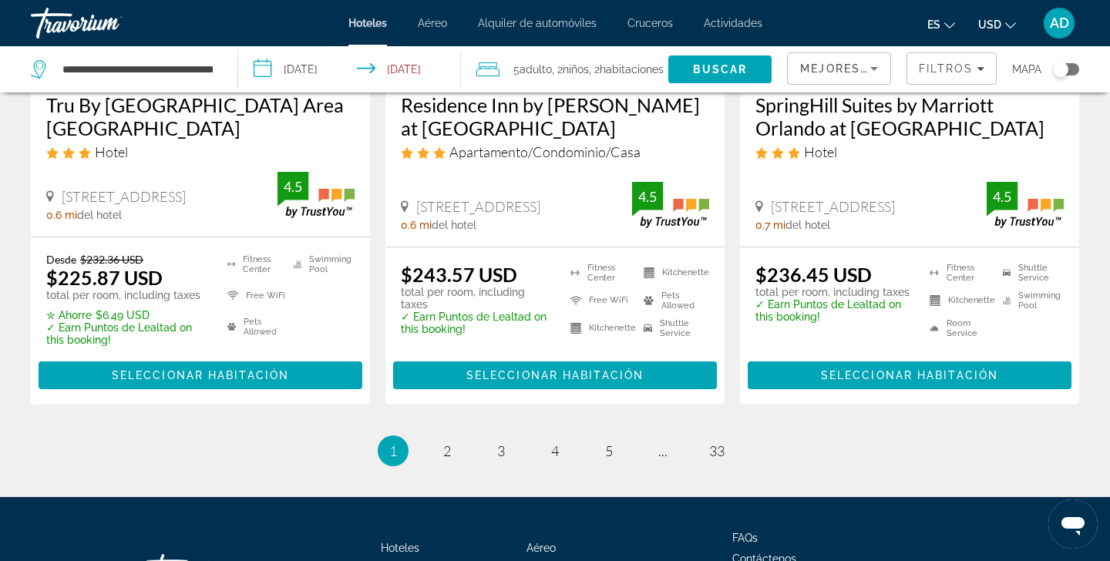
scroll to position [2184, 0]
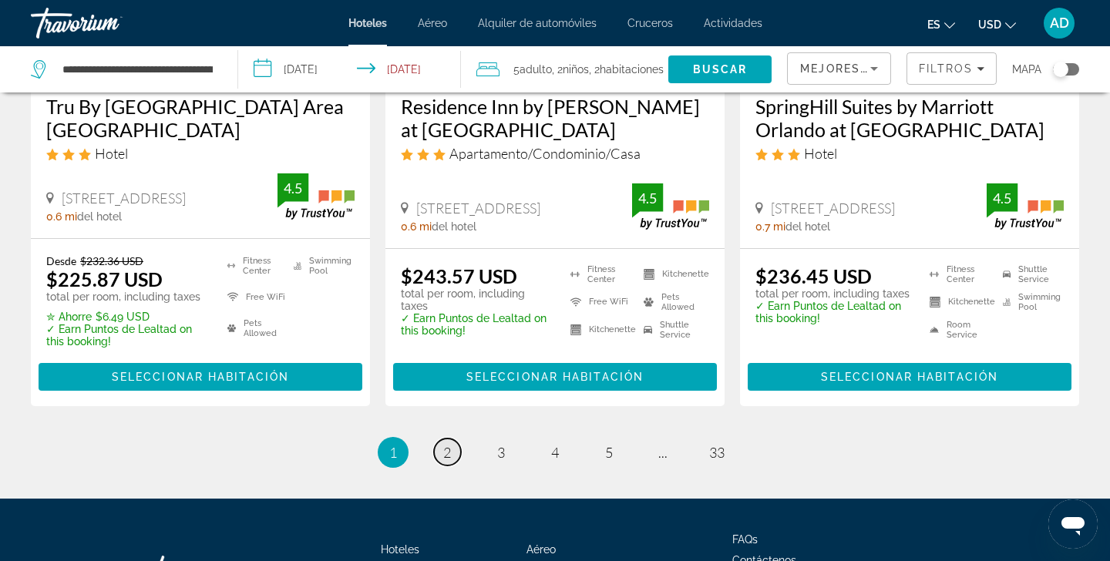
click at [446, 444] on span "2" at bounding box center [447, 452] width 8 height 17
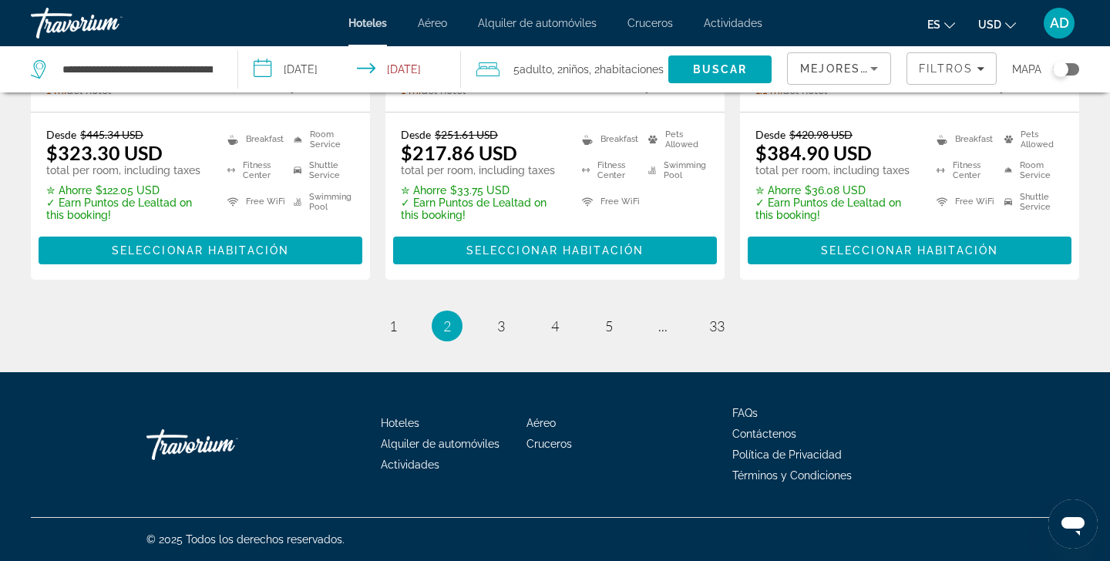
scroll to position [2233, 0]
click at [499, 331] on span "3" at bounding box center [501, 326] width 8 height 17
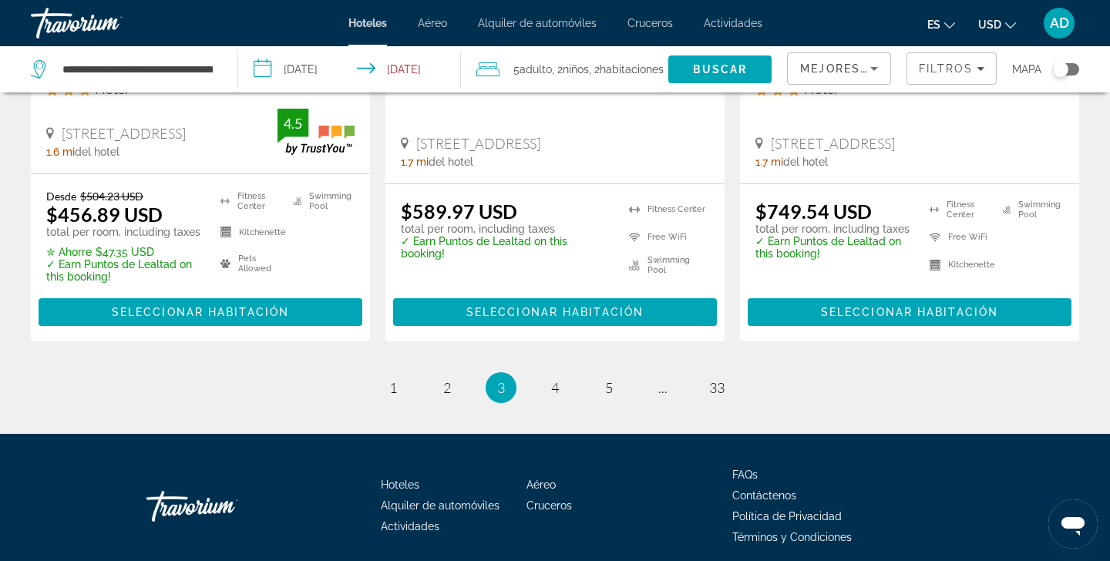
scroll to position [2198, 0]
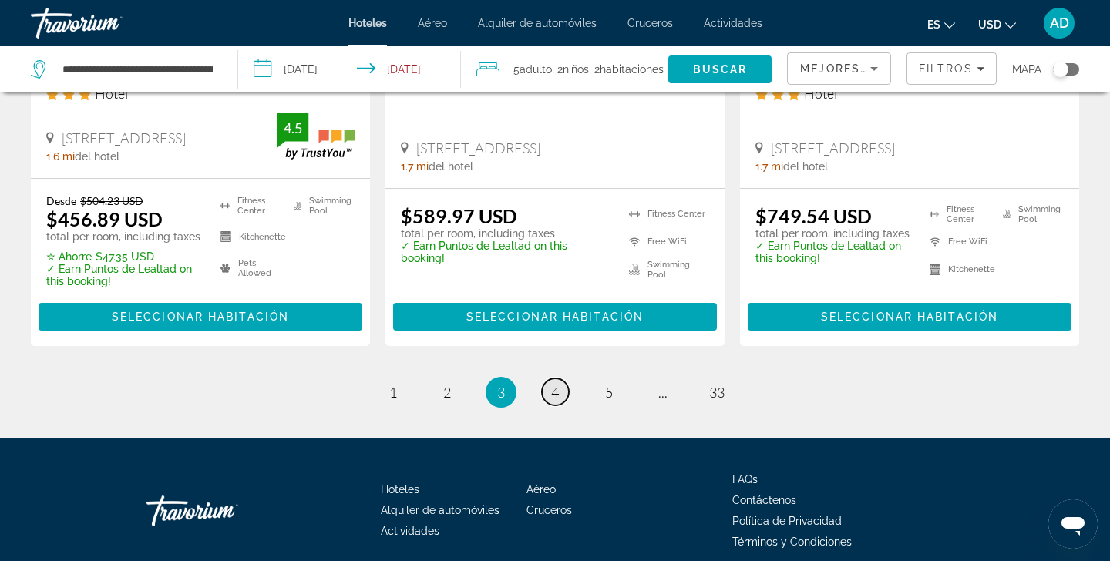
click at [565, 406] on link "page 4" at bounding box center [555, 392] width 27 height 27
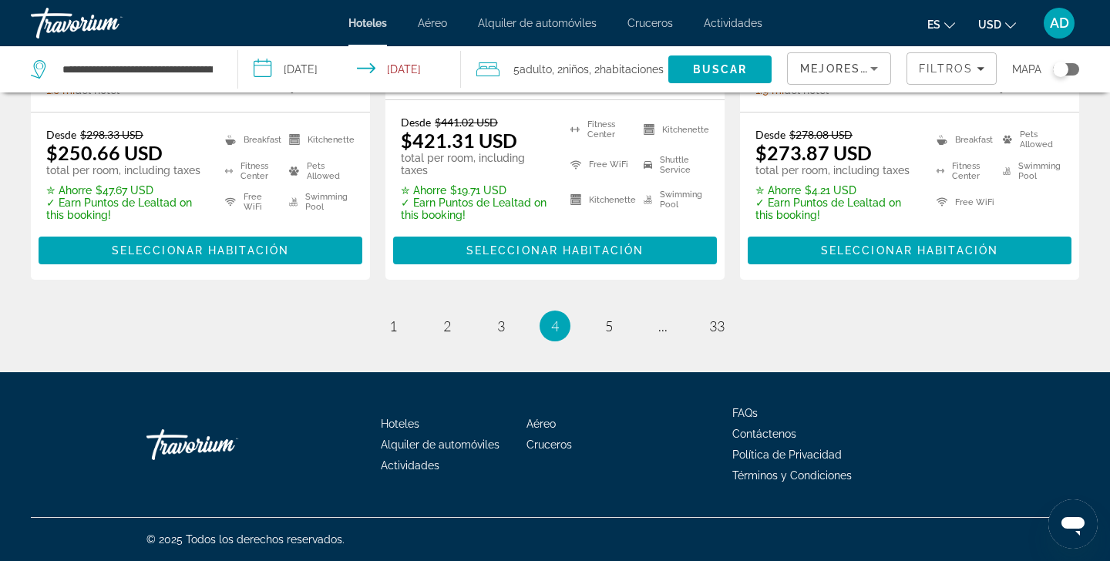
scroll to position [2300, 0]
click at [394, 324] on span "1" at bounding box center [393, 326] width 8 height 17
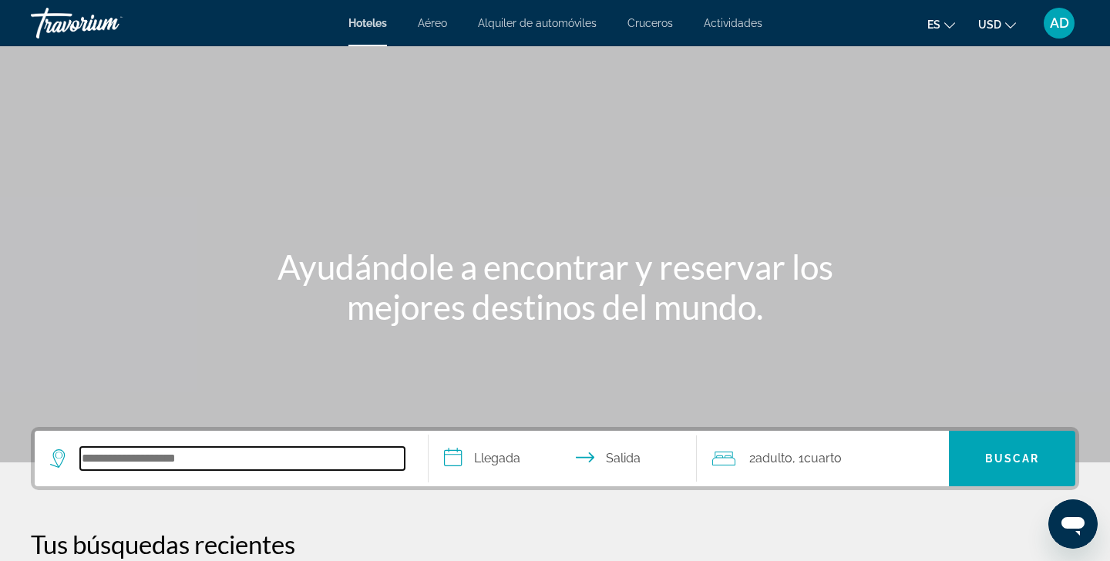
click at [195, 456] on input "Search hotel destination" at bounding box center [242, 458] width 325 height 23
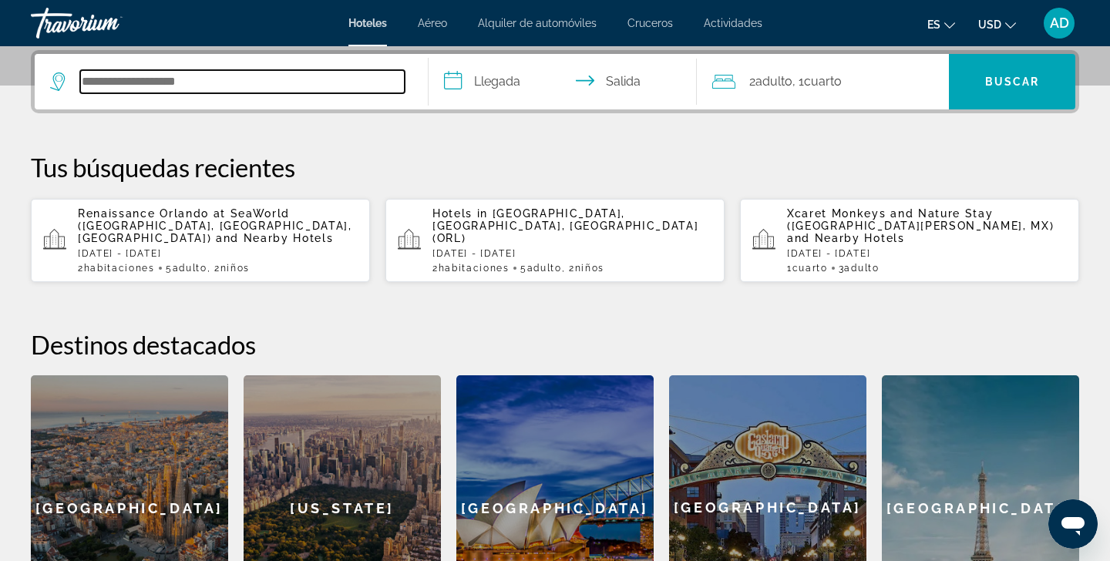
click at [161, 76] on input "Search hotel destination" at bounding box center [242, 81] width 325 height 23
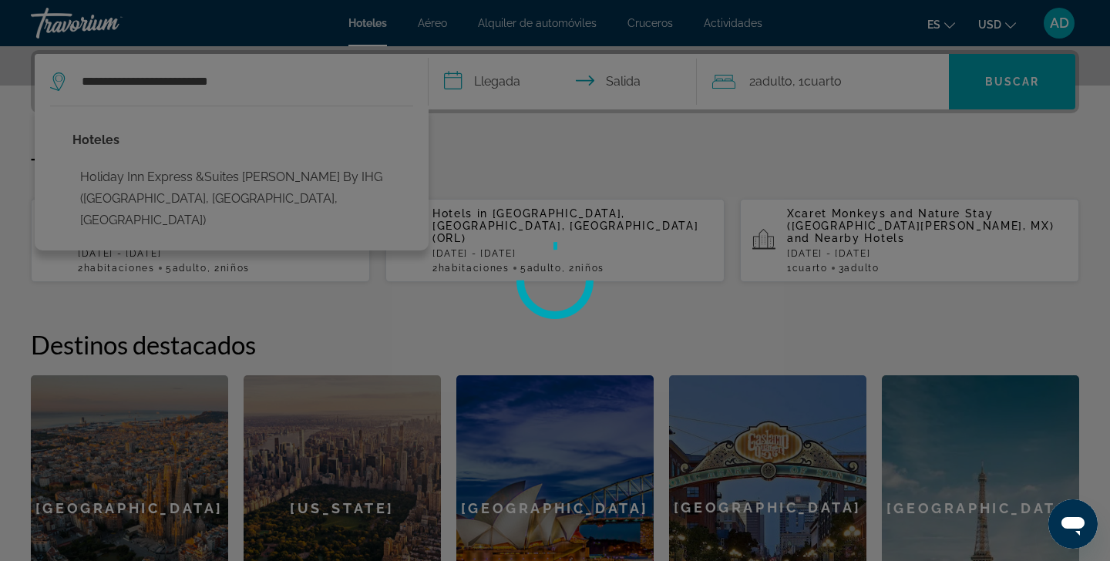
click at [490, 134] on div at bounding box center [555, 280] width 1110 height 561
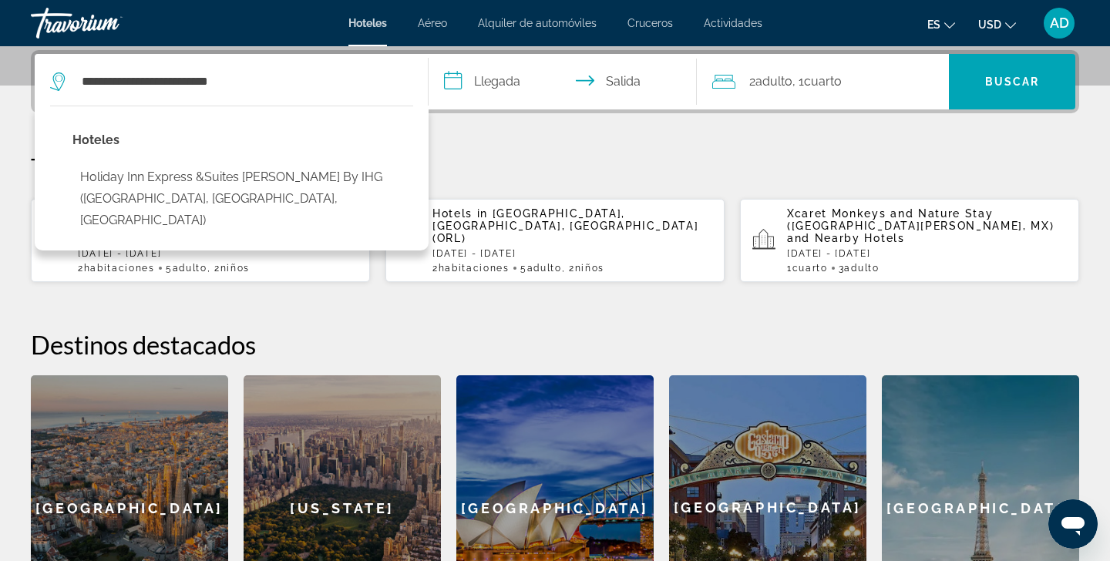
click at [483, 141] on div "**********" at bounding box center [555, 345] width 1110 height 591
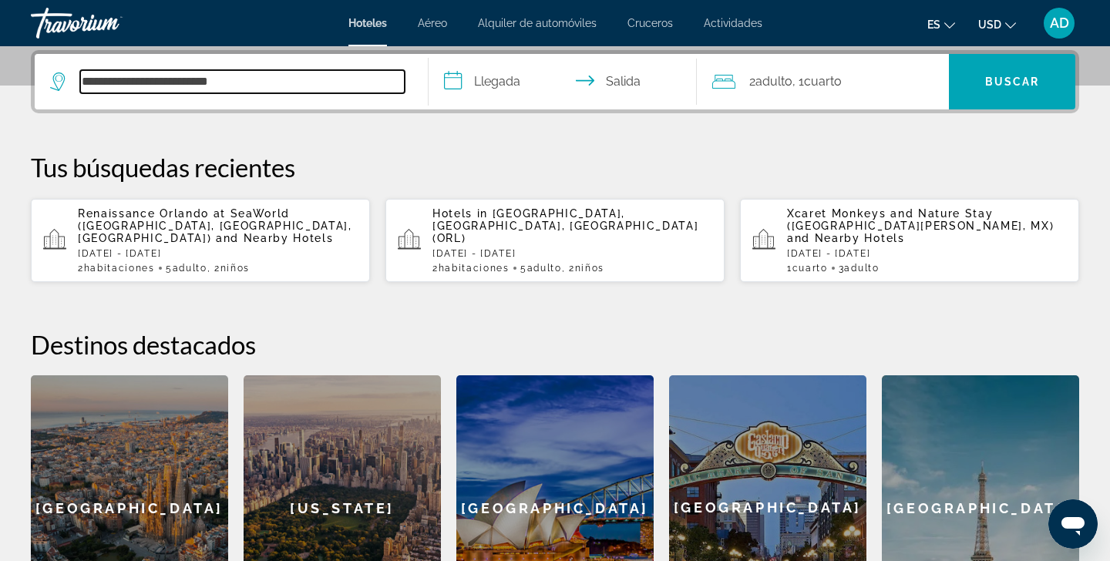
click at [257, 78] on input "**********" at bounding box center [242, 81] width 325 height 23
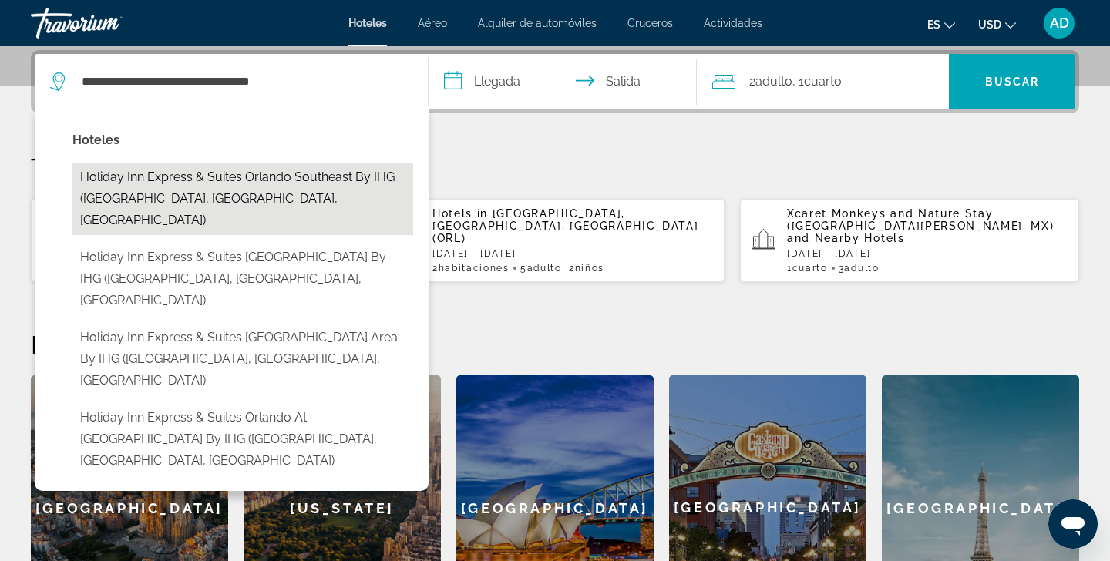
click at [241, 181] on button "Holiday Inn Express & Suites Orlando Southeast by IHG (Orlando, FL, US)" at bounding box center [242, 199] width 341 height 72
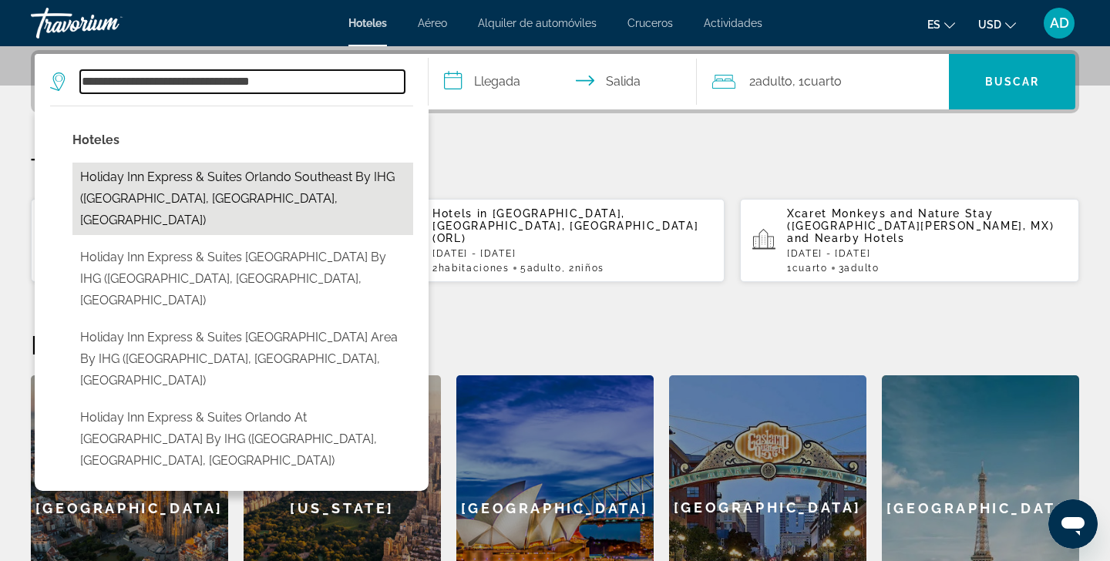
type input "**********"
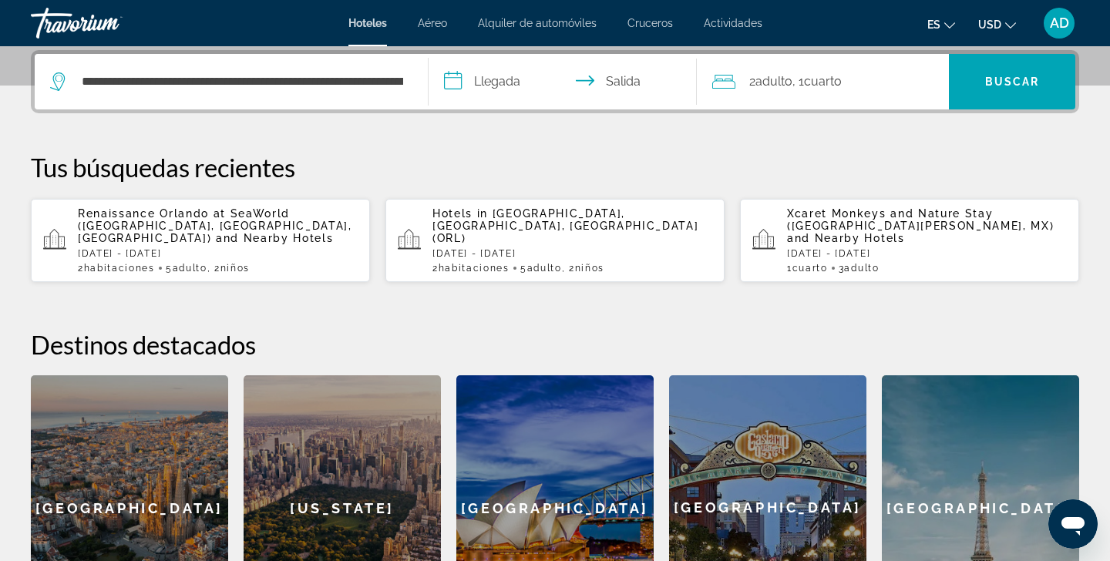
click at [456, 82] on input "**********" at bounding box center [566, 84] width 274 height 60
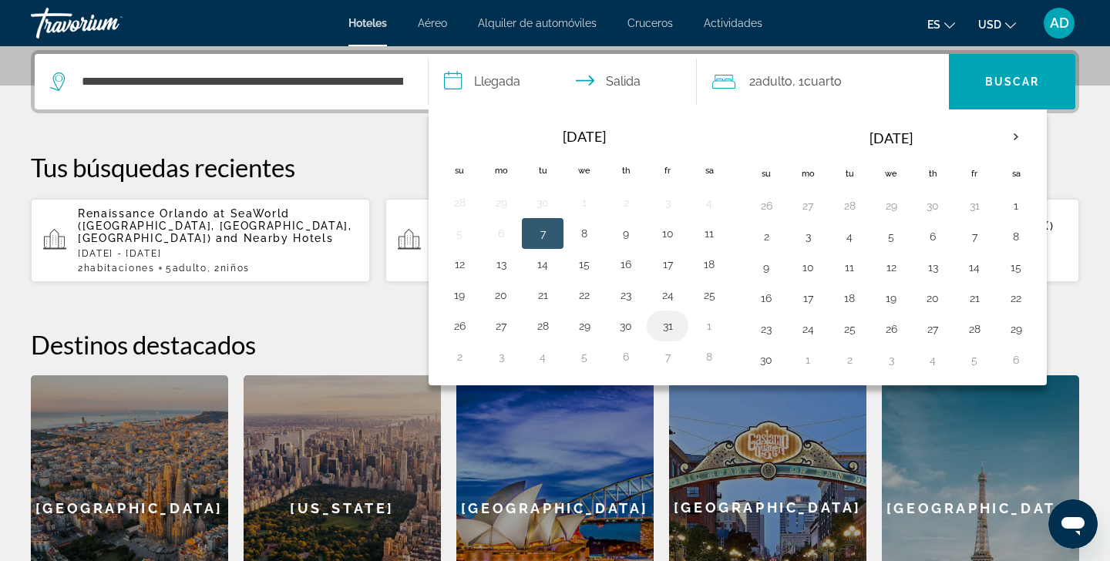
click at [667, 328] on button "31" at bounding box center [667, 326] width 25 height 22
click at [769, 240] on button "2" at bounding box center [766, 237] width 25 height 22
type input "**********"
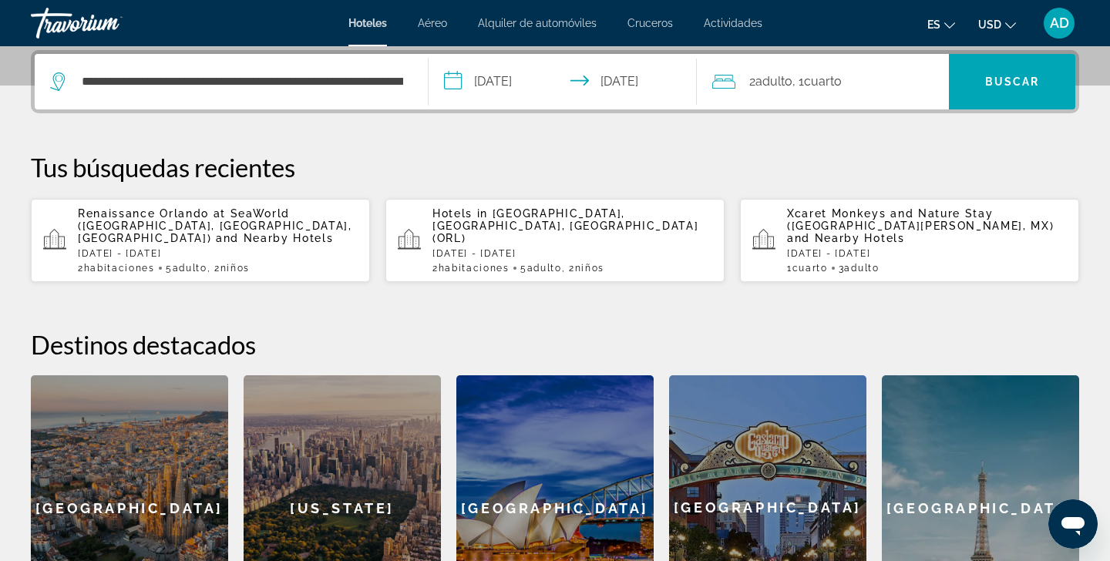
click at [903, 82] on div "2 Adulto Adulto , 1 Cuarto habitaciones" at bounding box center [830, 82] width 237 height 22
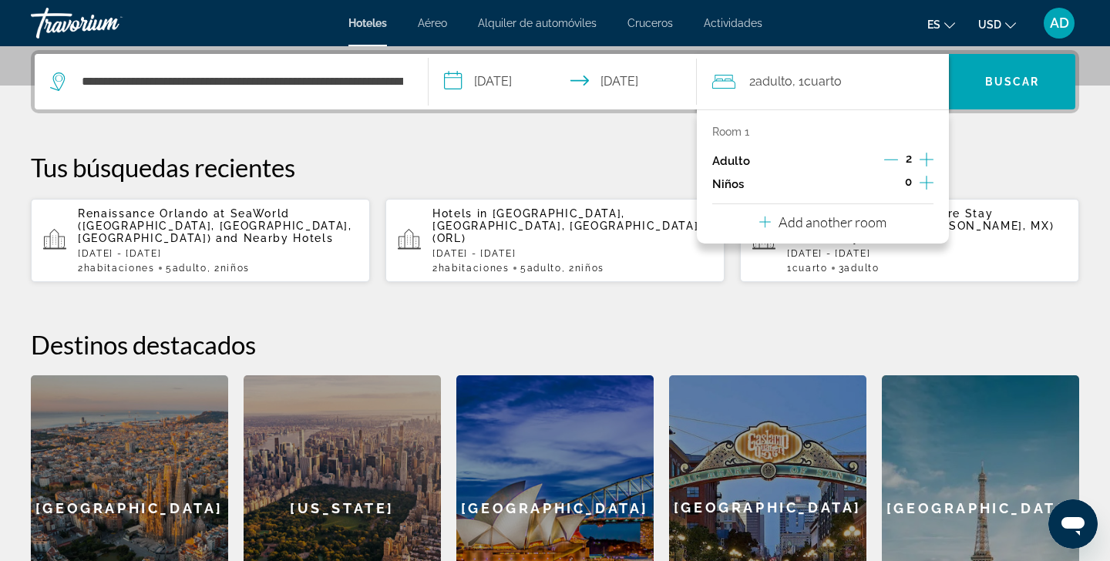
click at [929, 183] on icon "Increment children" at bounding box center [927, 182] width 14 height 19
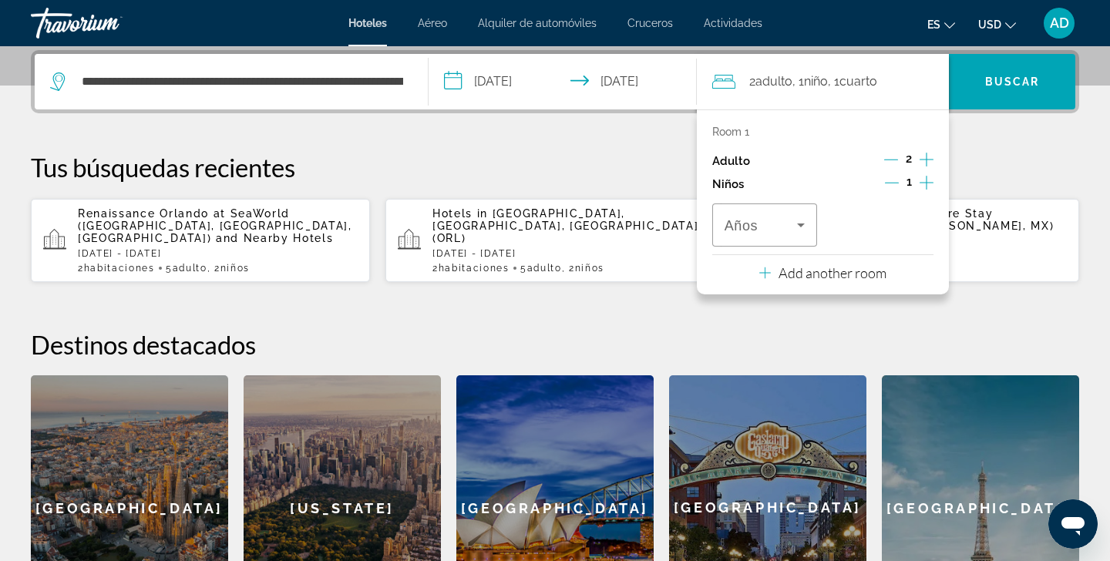
click at [929, 183] on icon "Increment children" at bounding box center [927, 182] width 14 height 19
click at [804, 227] on icon "Travelers: 2 adults, 2 children" at bounding box center [801, 225] width 19 height 19
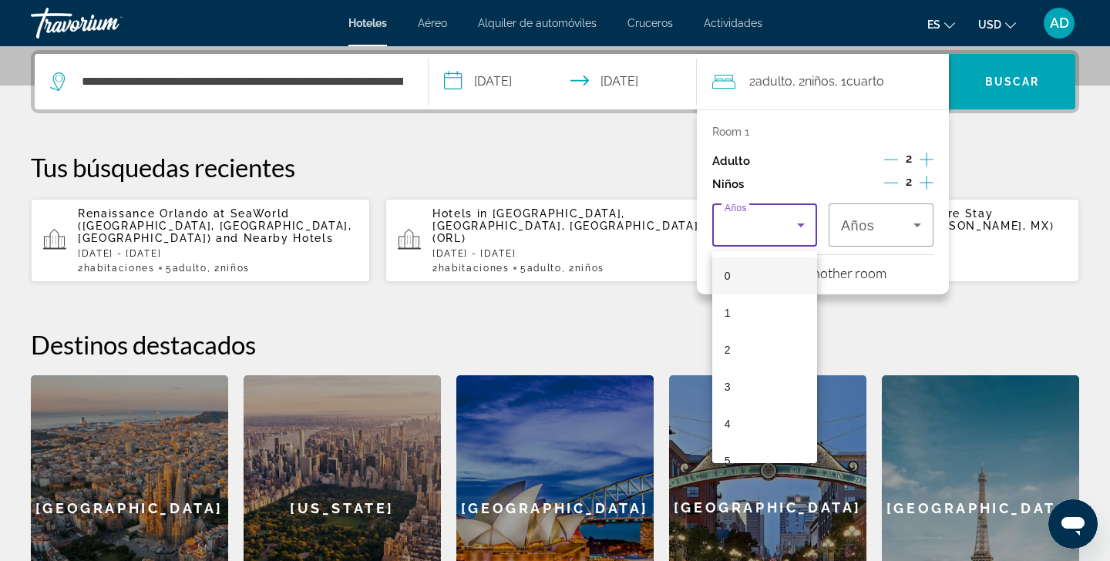
click at [766, 278] on mat-option "0" at bounding box center [764, 275] width 105 height 37
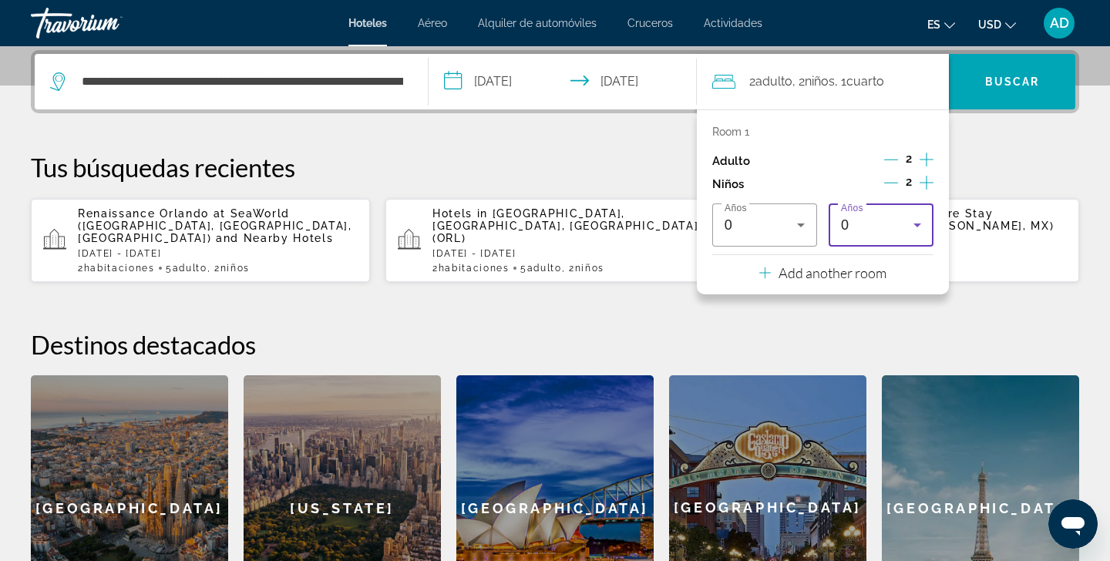
click at [915, 228] on icon "Travelers: 2 adults, 2 children" at bounding box center [917, 225] width 19 height 19
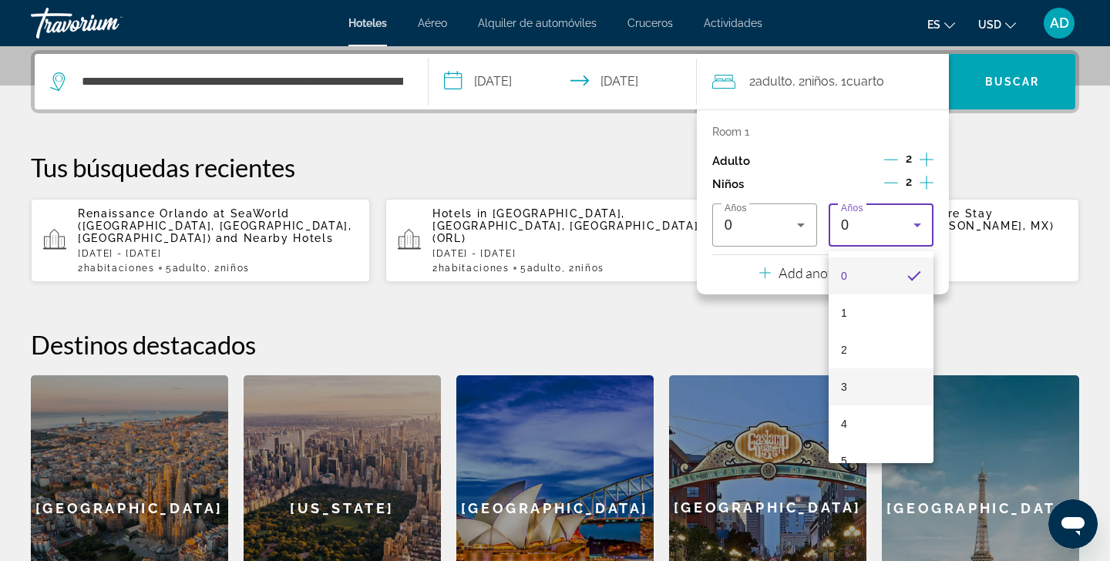
click at [864, 382] on mat-option "3" at bounding box center [881, 386] width 105 height 37
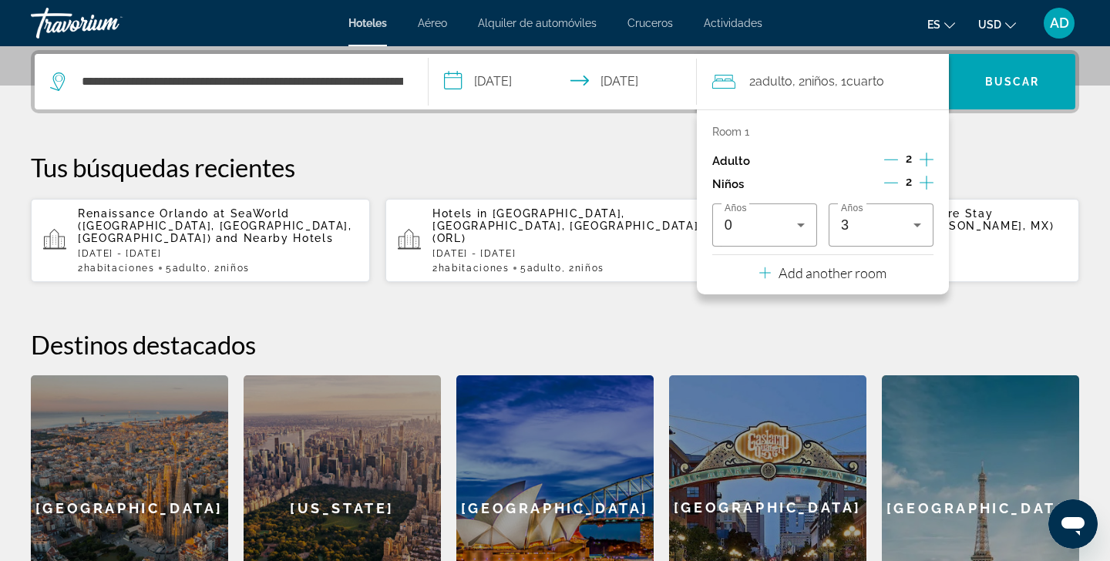
click at [844, 281] on p "Add another room" at bounding box center [833, 272] width 108 height 17
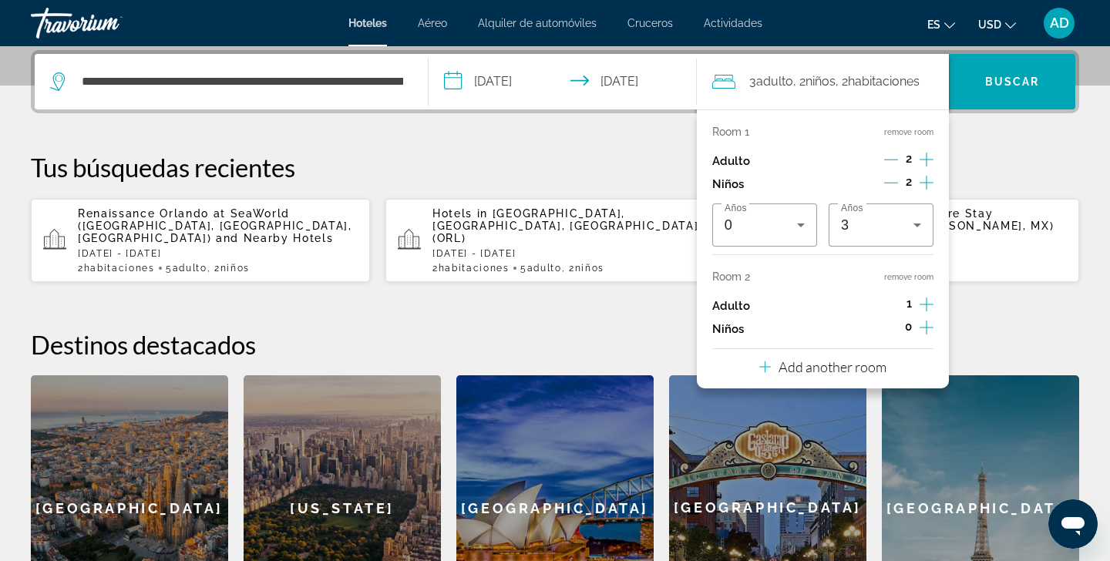
click at [924, 310] on icon "Increment adults" at bounding box center [927, 305] width 14 height 14
click at [998, 294] on div "**********" at bounding box center [555, 345] width 1110 height 591
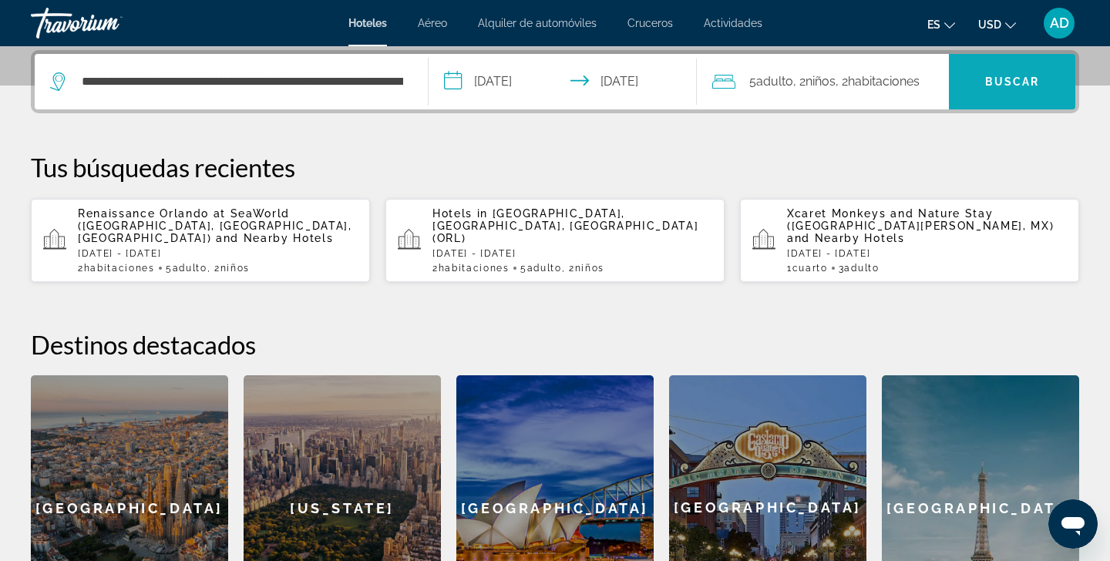
click at [1017, 76] on span "Buscar" at bounding box center [1012, 82] width 55 height 12
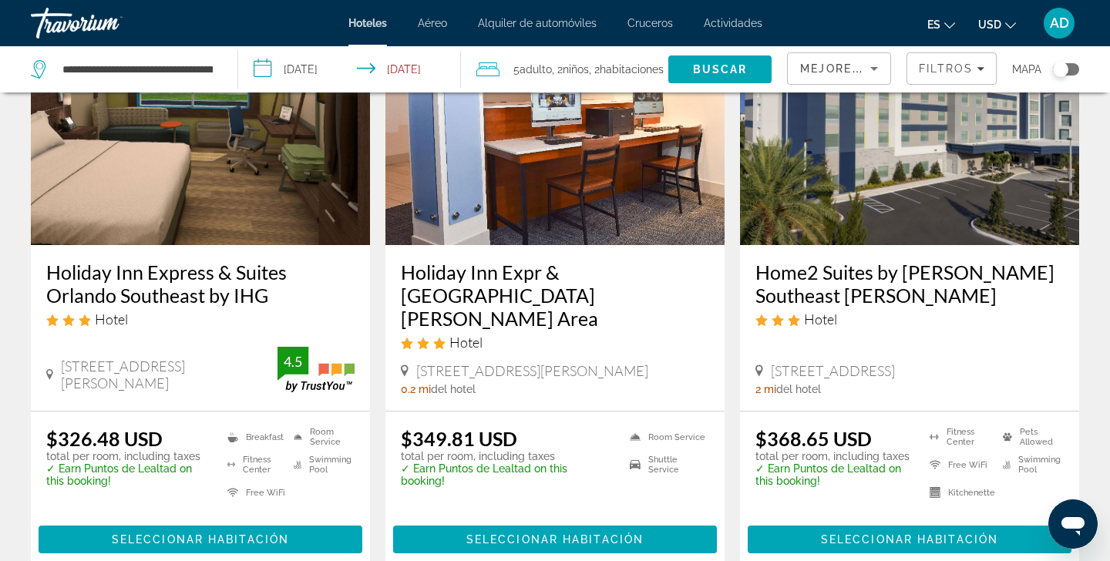
scroll to position [143, 0]
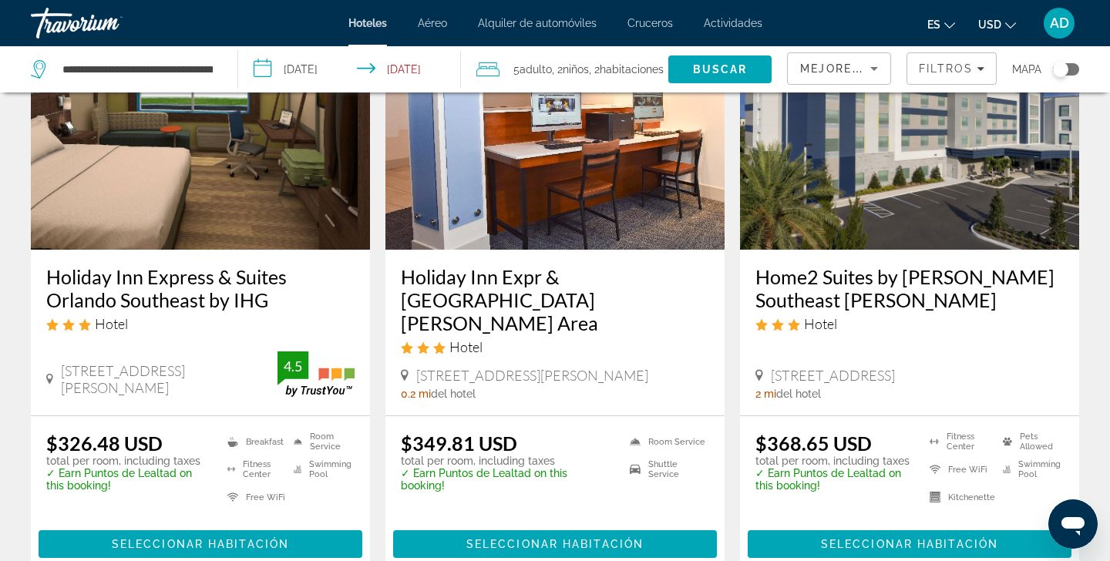
click at [533, 62] on span "5 Adulto Adulto" at bounding box center [532, 70] width 39 height 22
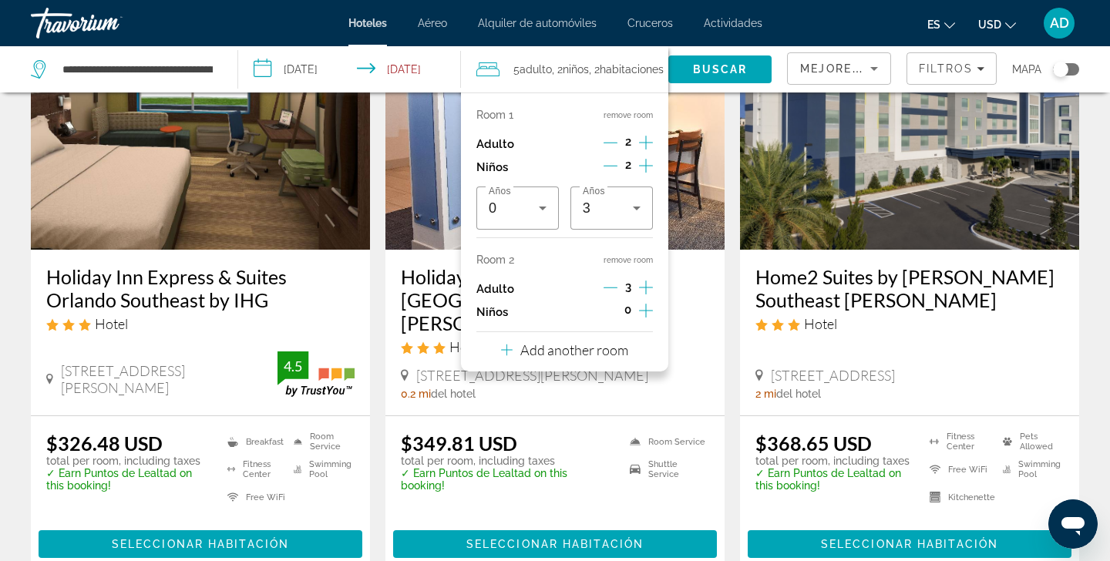
click at [610, 291] on icon "Decrement adults" at bounding box center [611, 288] width 14 height 14
click at [597, 358] on p "Add another room" at bounding box center [574, 350] width 108 height 17
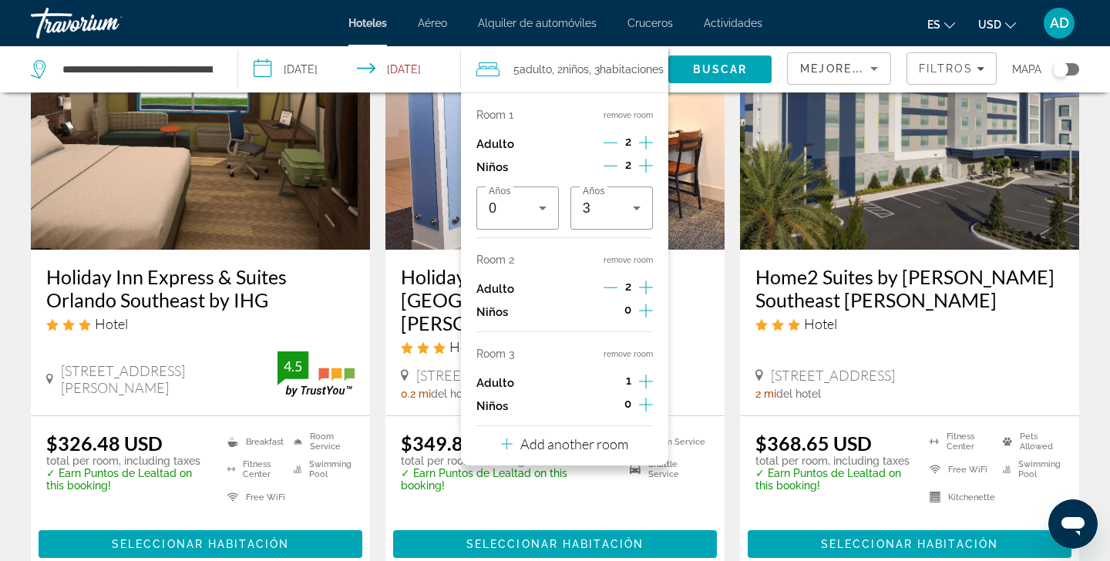
click at [698, 367] on div "10115 William Carey Drive, Orlando" at bounding box center [555, 375] width 308 height 17
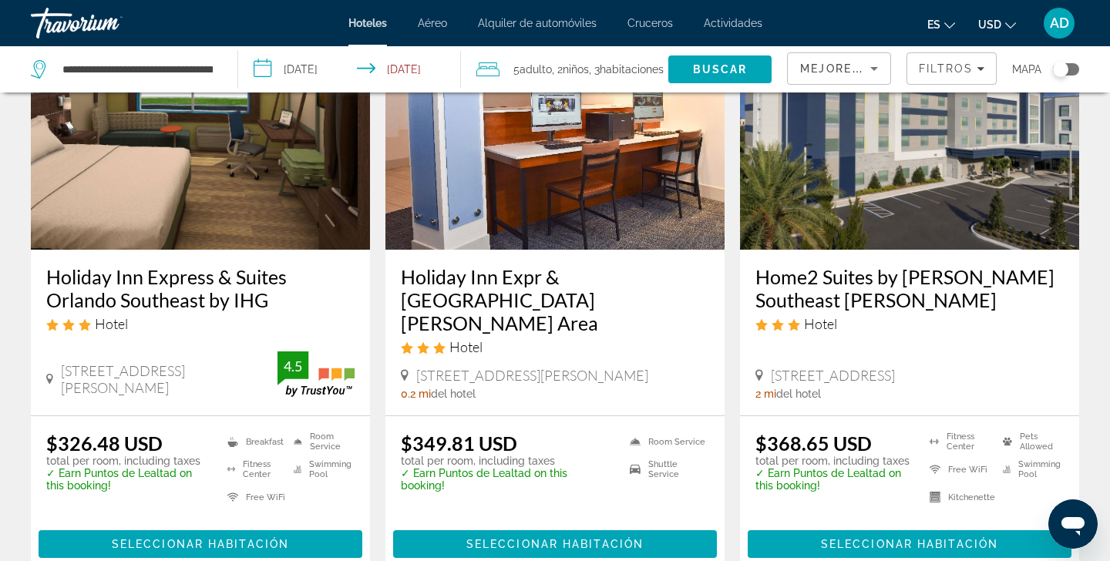
click at [635, 61] on span ", 3 Cuarto habitaciones" at bounding box center [626, 70] width 75 height 22
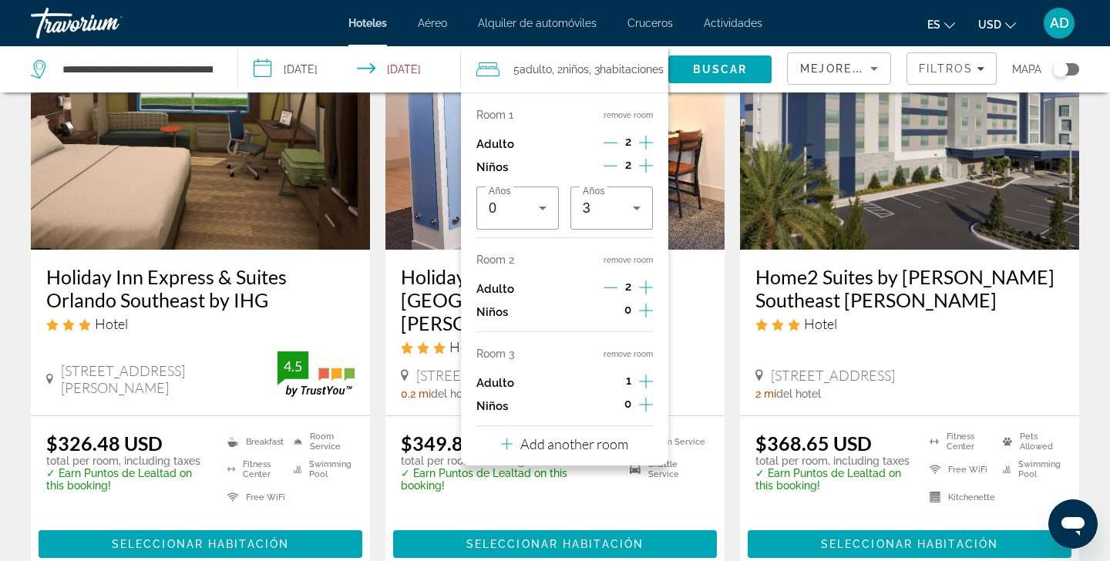
click at [629, 359] on button "remove room" at bounding box center [628, 354] width 49 height 10
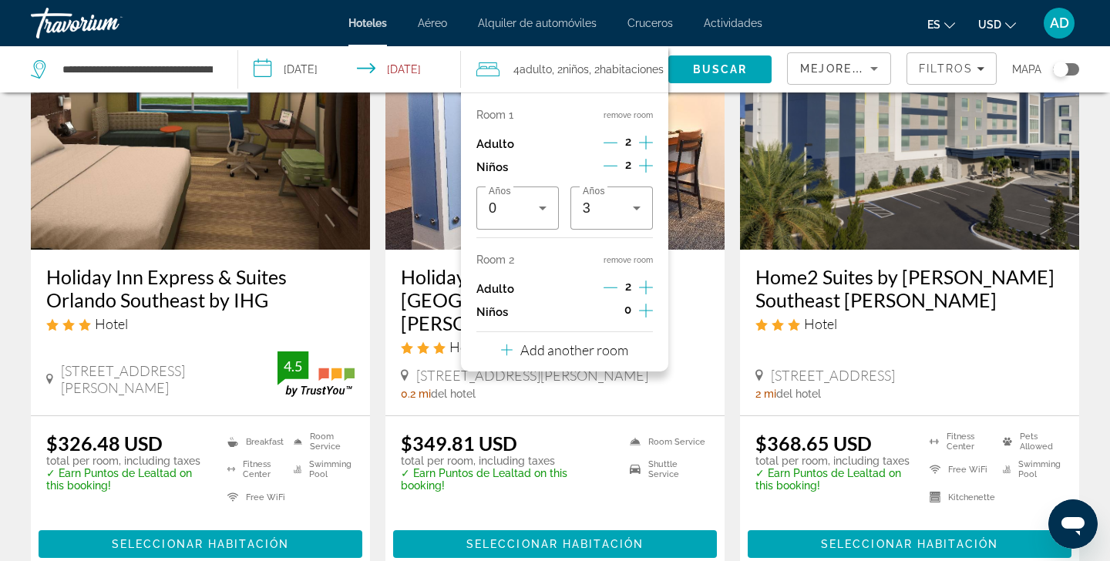
click at [698, 109] on img "Main content" at bounding box center [554, 126] width 339 height 247
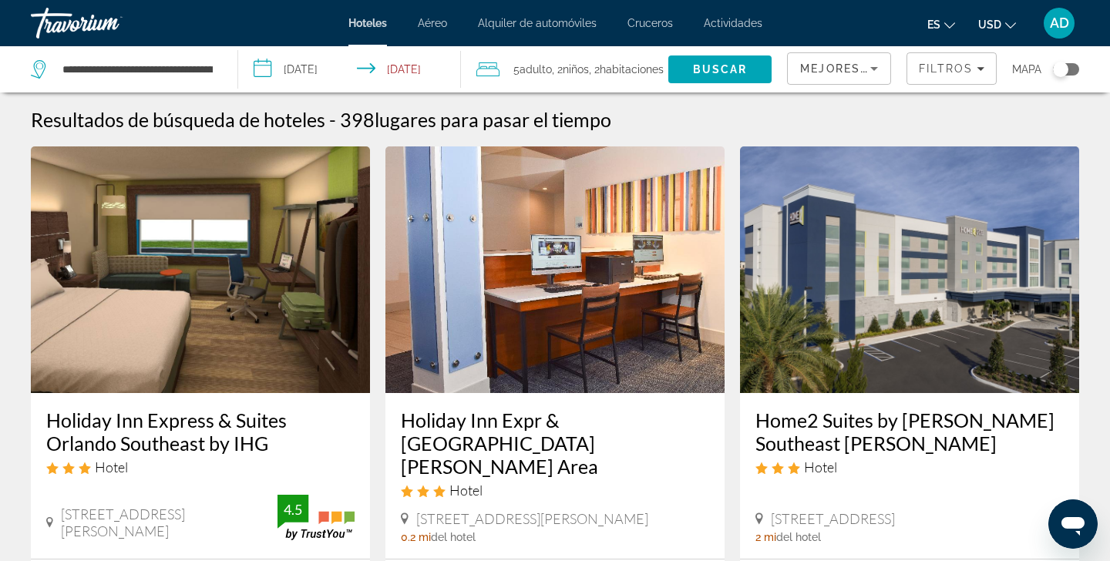
click at [533, 72] on span "5 Adulto Adulto" at bounding box center [532, 70] width 39 height 22
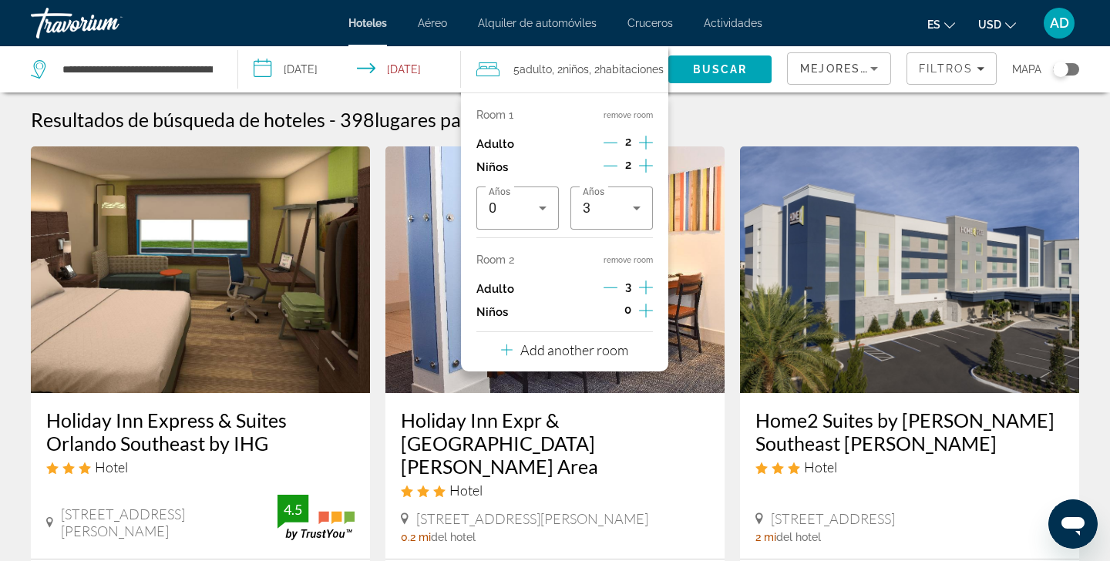
click at [615, 291] on icon "Decrement adults" at bounding box center [611, 288] width 14 height 14
click at [700, 113] on div "Resultados de búsqueda de hoteles - 398 lugares para pasar el tiempo" at bounding box center [555, 119] width 1048 height 23
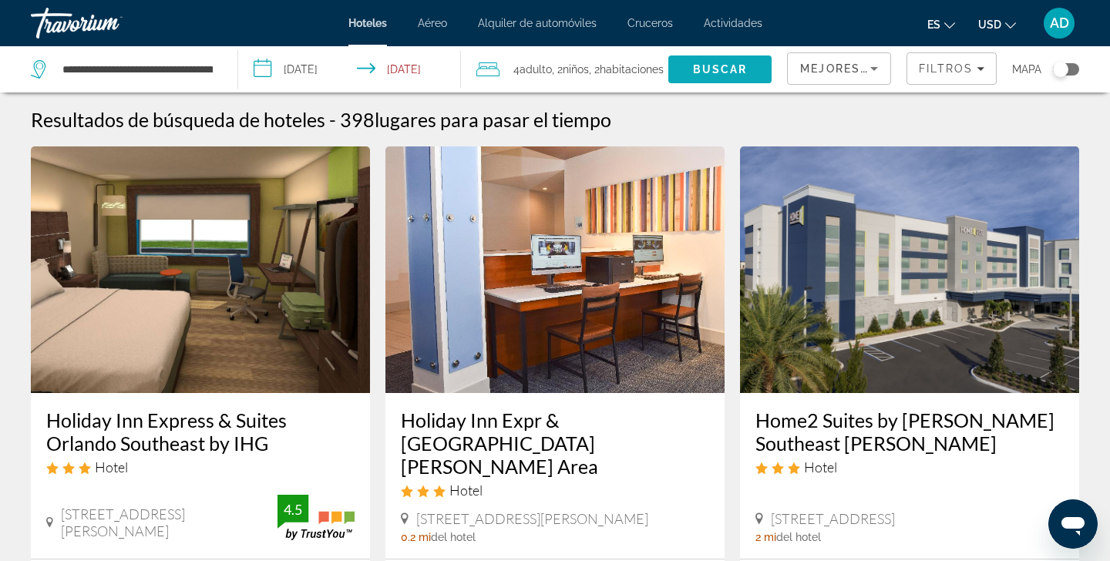
click at [711, 75] on span "Buscar" at bounding box center [720, 69] width 55 height 12
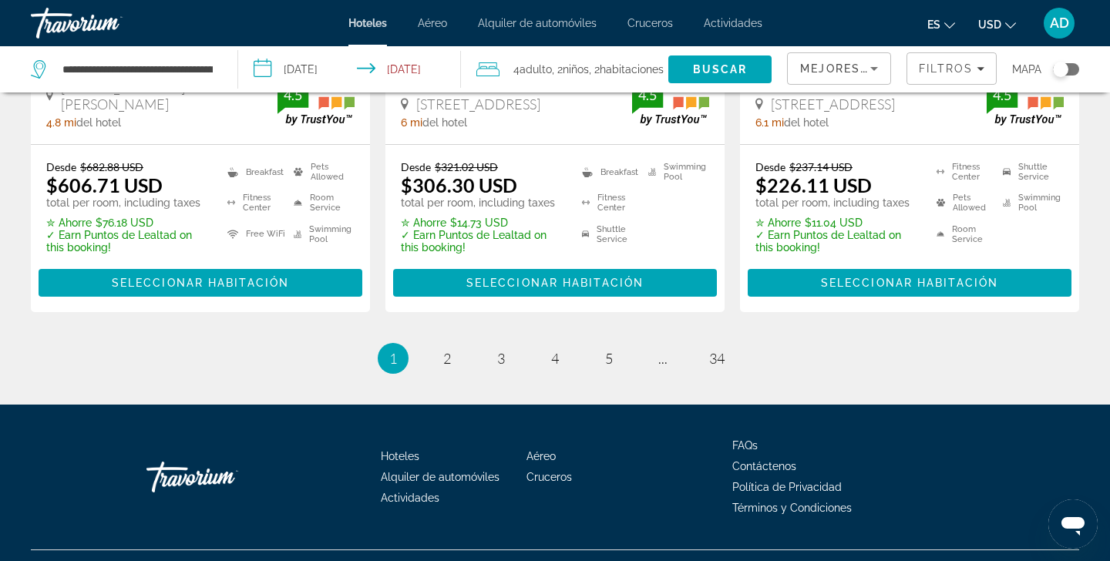
scroll to position [2206, 0]
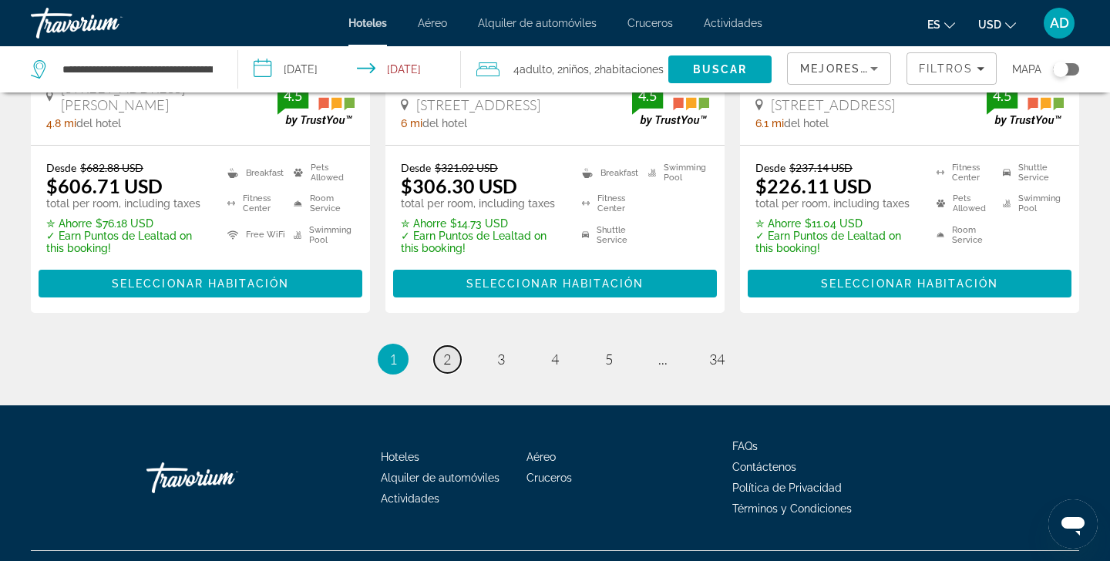
click at [446, 351] on span "2" at bounding box center [447, 359] width 8 height 17
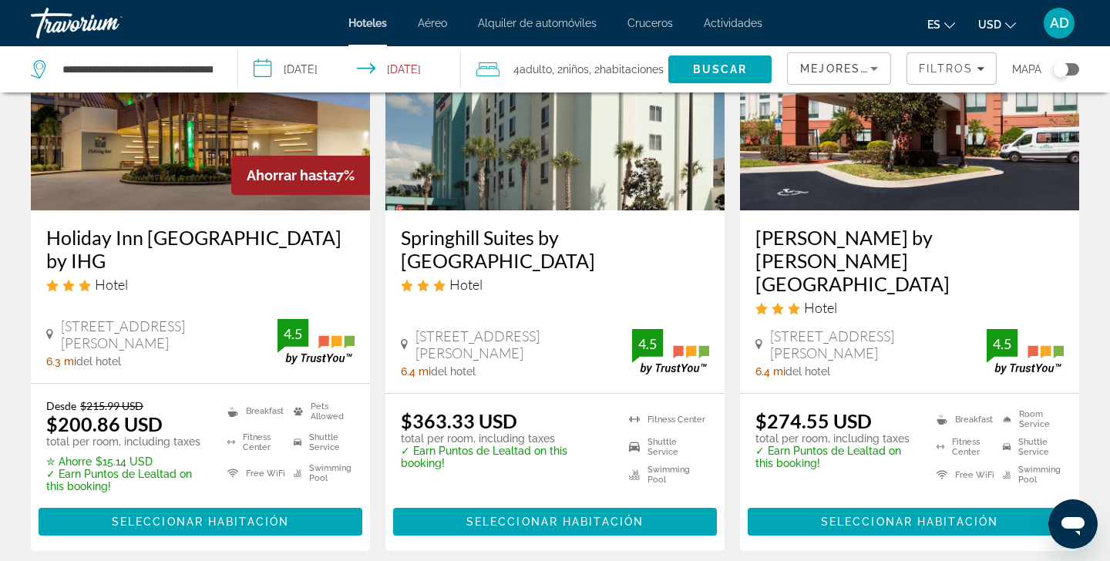
scroll to position [1381, 0]
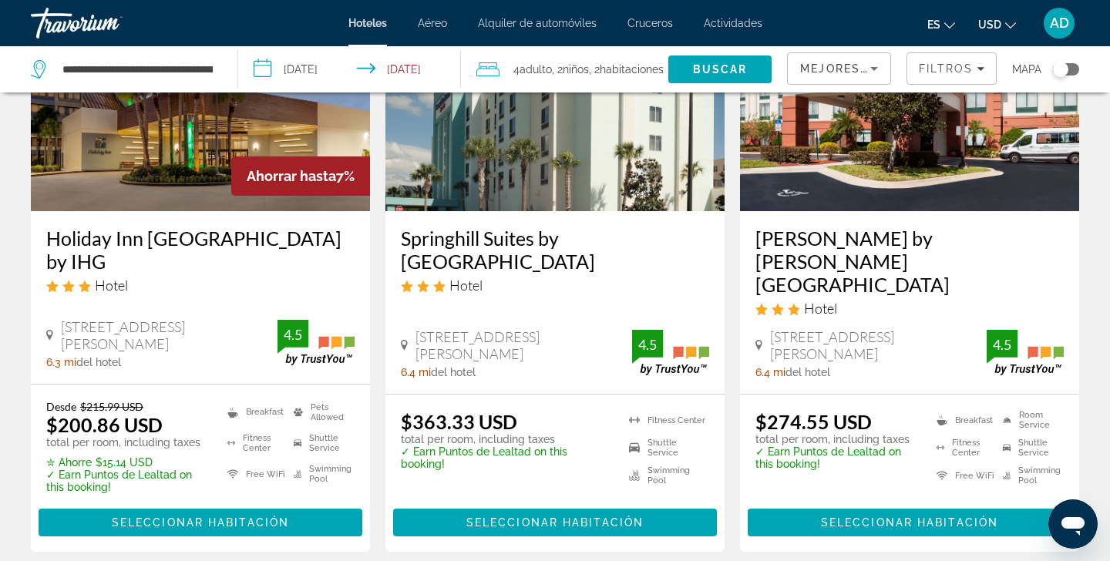
click at [534, 70] on span "4 Adulto Adulto" at bounding box center [532, 70] width 39 height 22
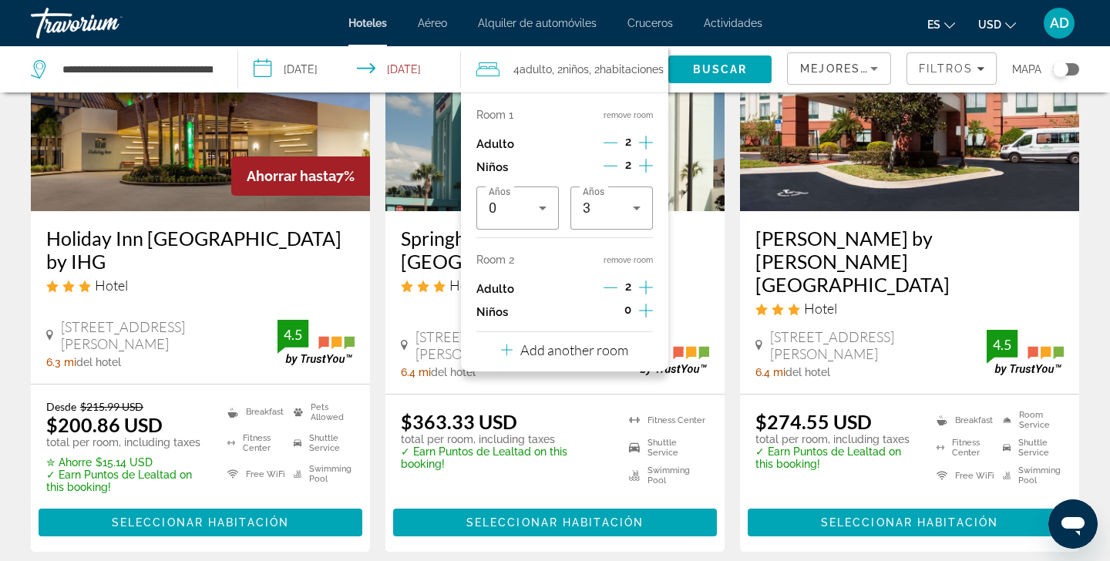
click at [648, 292] on icon "Increment adults" at bounding box center [646, 287] width 14 height 19
click at [703, 119] on img "Main content" at bounding box center [554, 88] width 339 height 247
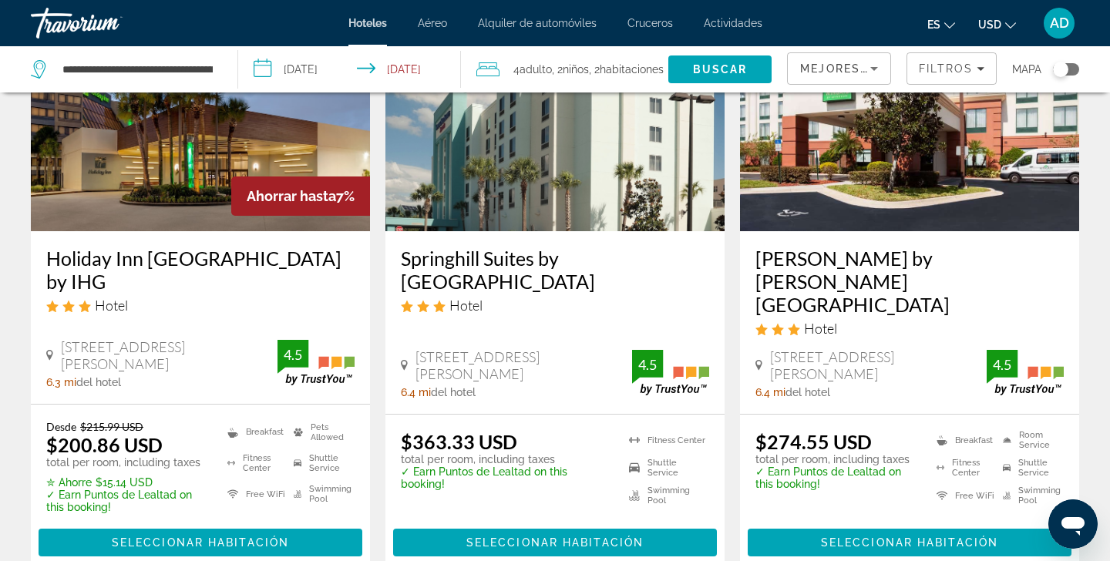
scroll to position [1358, 0]
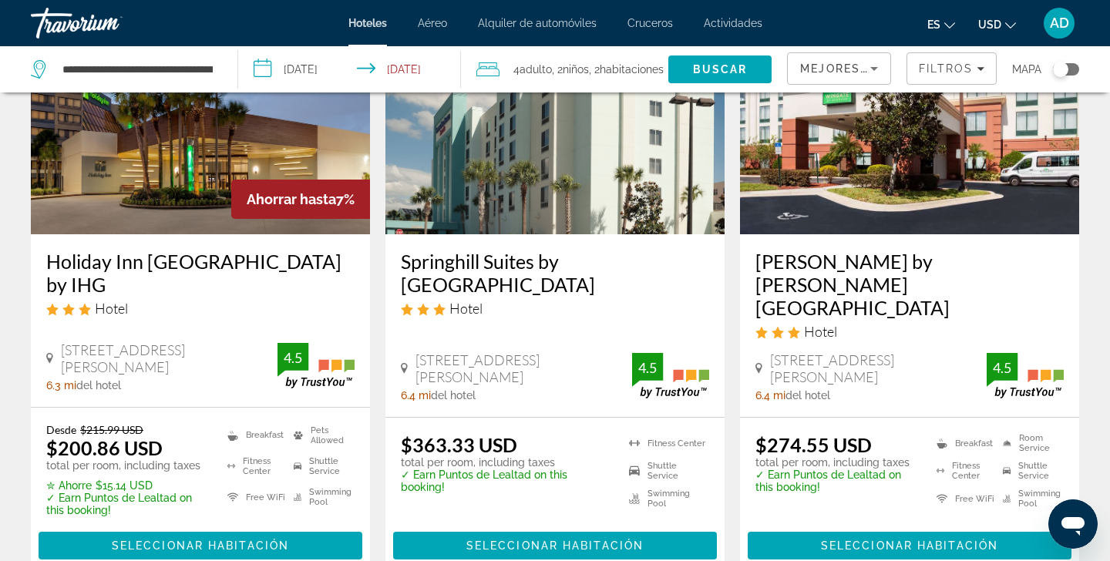
click at [537, 76] on span "Adulto" at bounding box center [536, 69] width 32 height 12
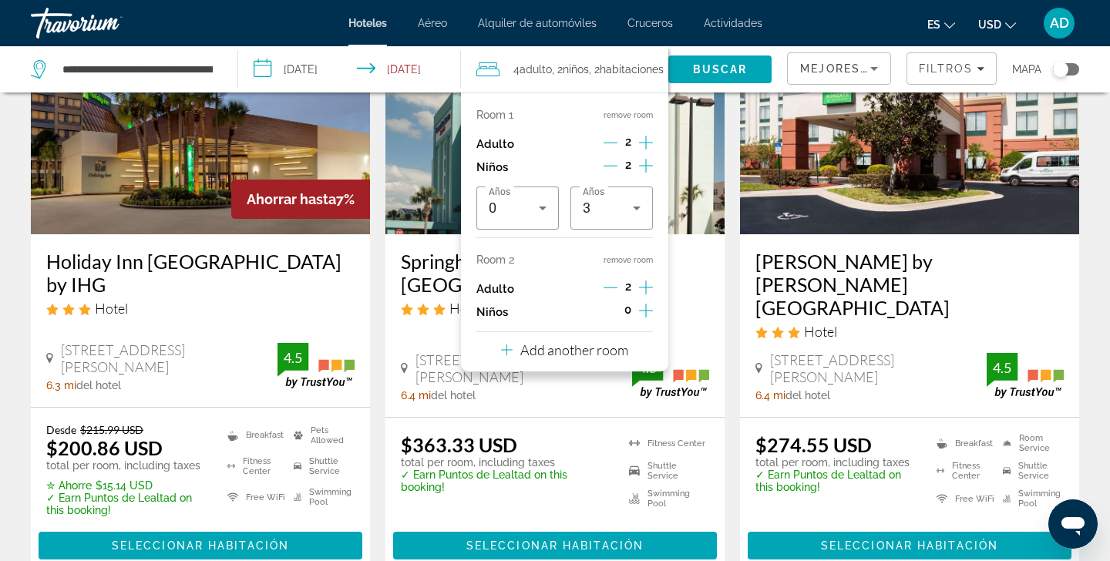
click at [644, 291] on icon "Increment adults" at bounding box center [646, 287] width 14 height 19
click at [689, 274] on h3 "Springhill Suites by Marriott Orlando Airport" at bounding box center [555, 273] width 308 height 46
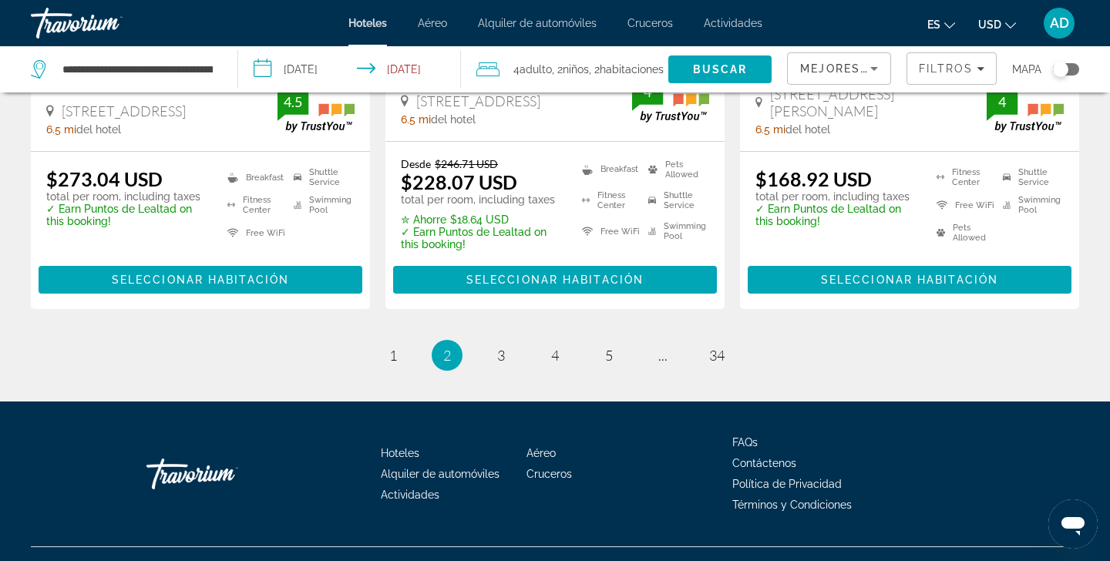
scroll to position [2241, 0]
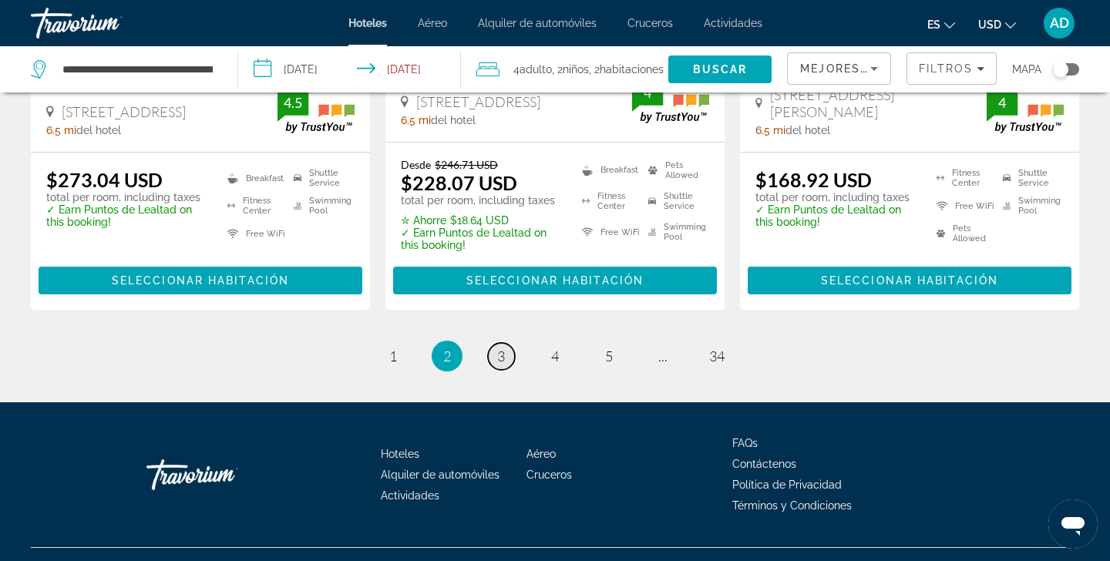
click at [494, 343] on link "page 3" at bounding box center [501, 356] width 27 height 27
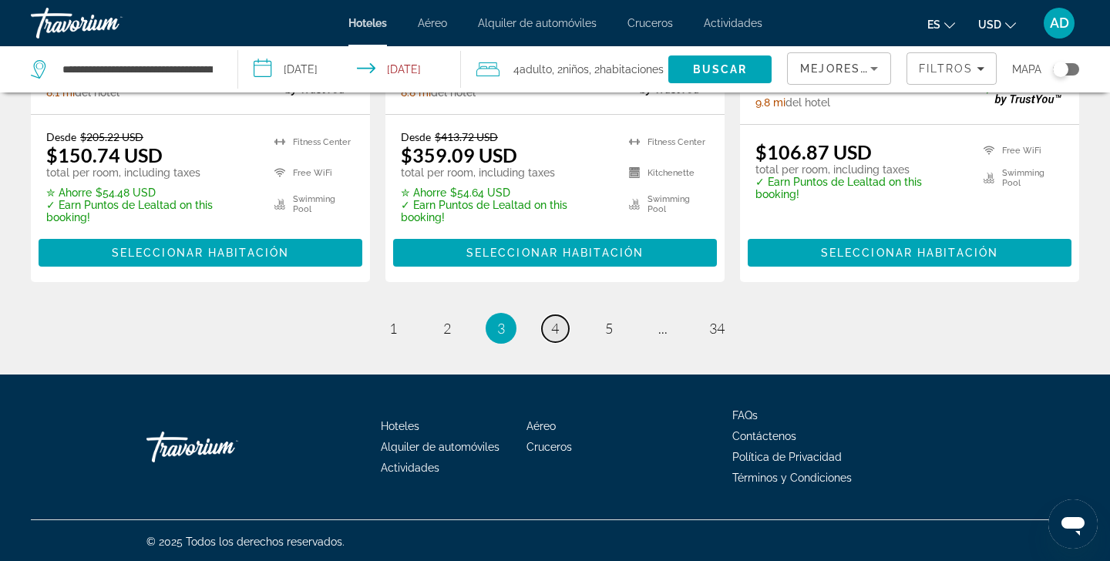
click at [549, 331] on link "page 4" at bounding box center [555, 328] width 27 height 27
